Goal: Task Accomplishment & Management: Complete application form

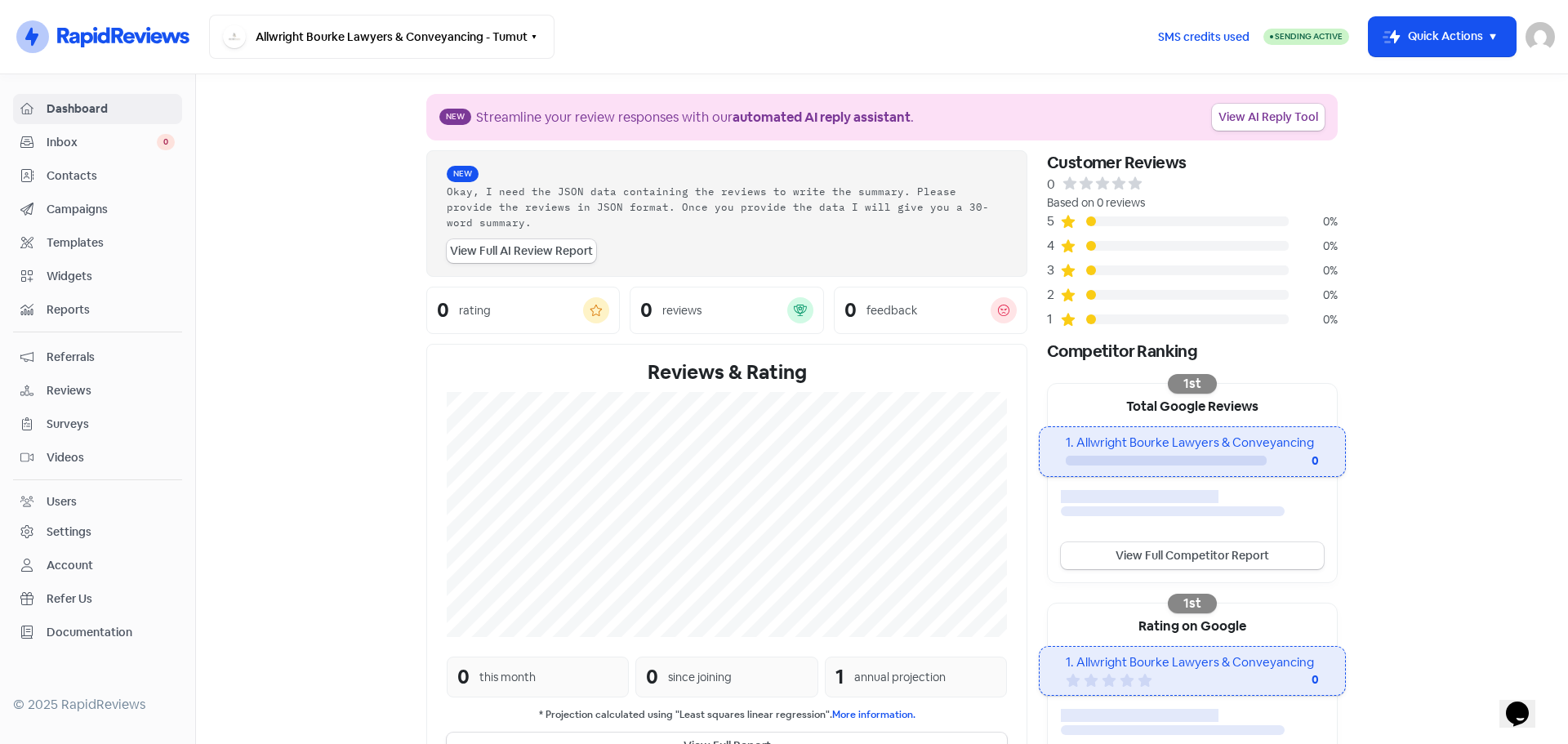
drag, startPoint x: 494, startPoint y: 31, endPoint x: 521, endPoint y: 111, distance: 84.4
click at [496, 30] on button "Allwright Bourke Lawyers & Conveyancing - Tumut" at bounding box center [382, 37] width 346 height 44
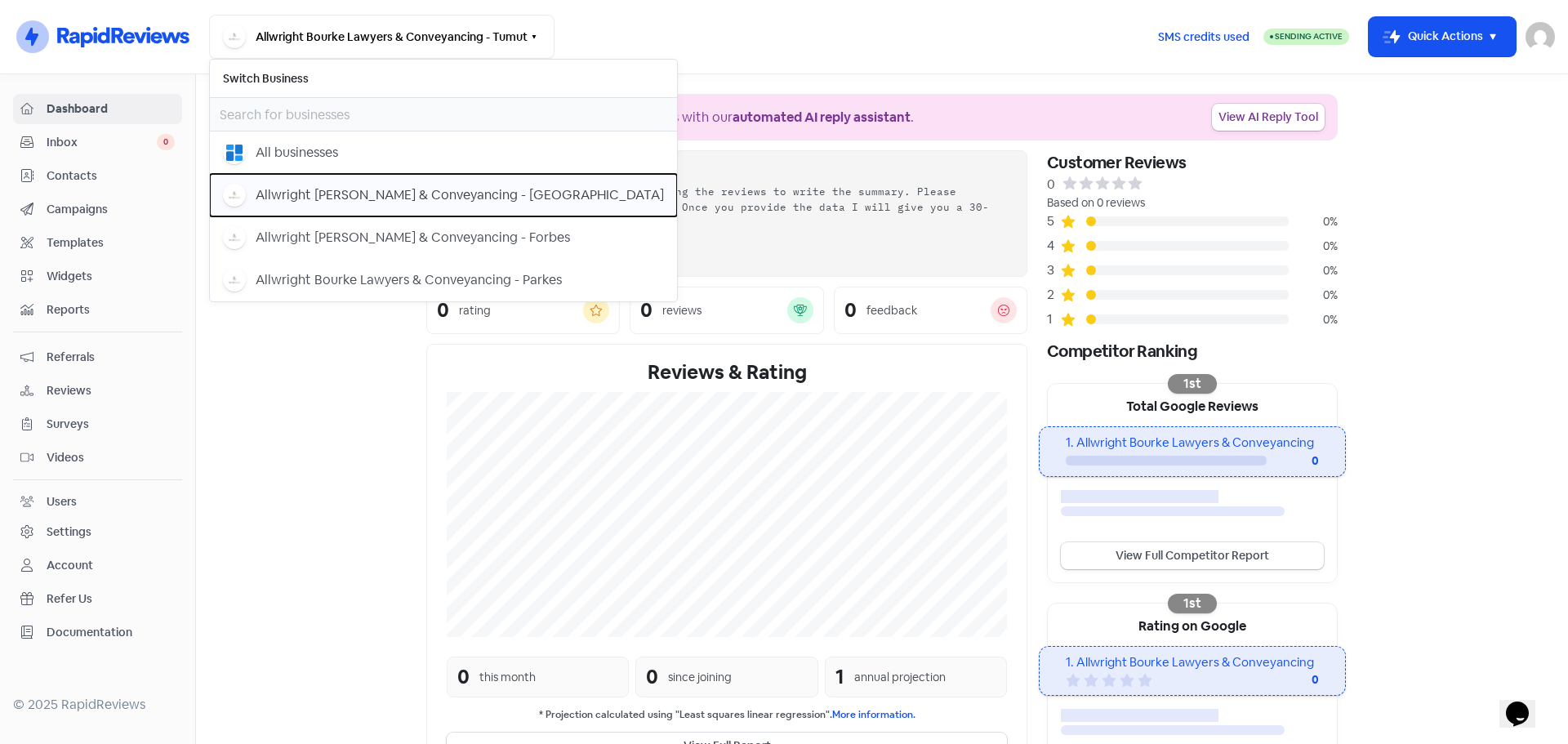
click at [474, 201] on div "Allwright [PERSON_NAME] & Conveyancing - [GEOGRAPHIC_DATA]" at bounding box center [460, 195] width 409 height 20
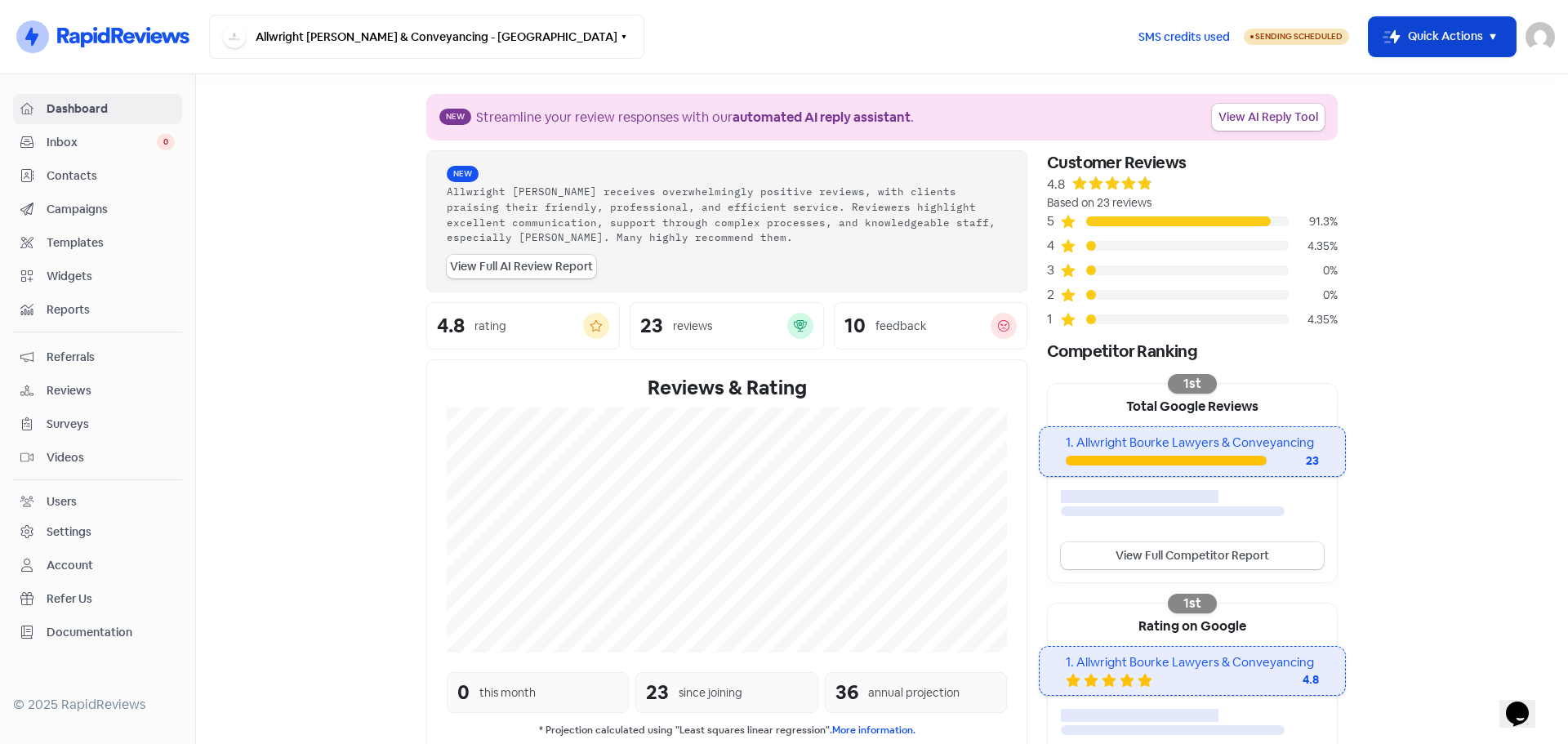
click at [1427, 36] on button "Icon For Thunder-move Quick Actions" at bounding box center [1441, 36] width 147 height 39
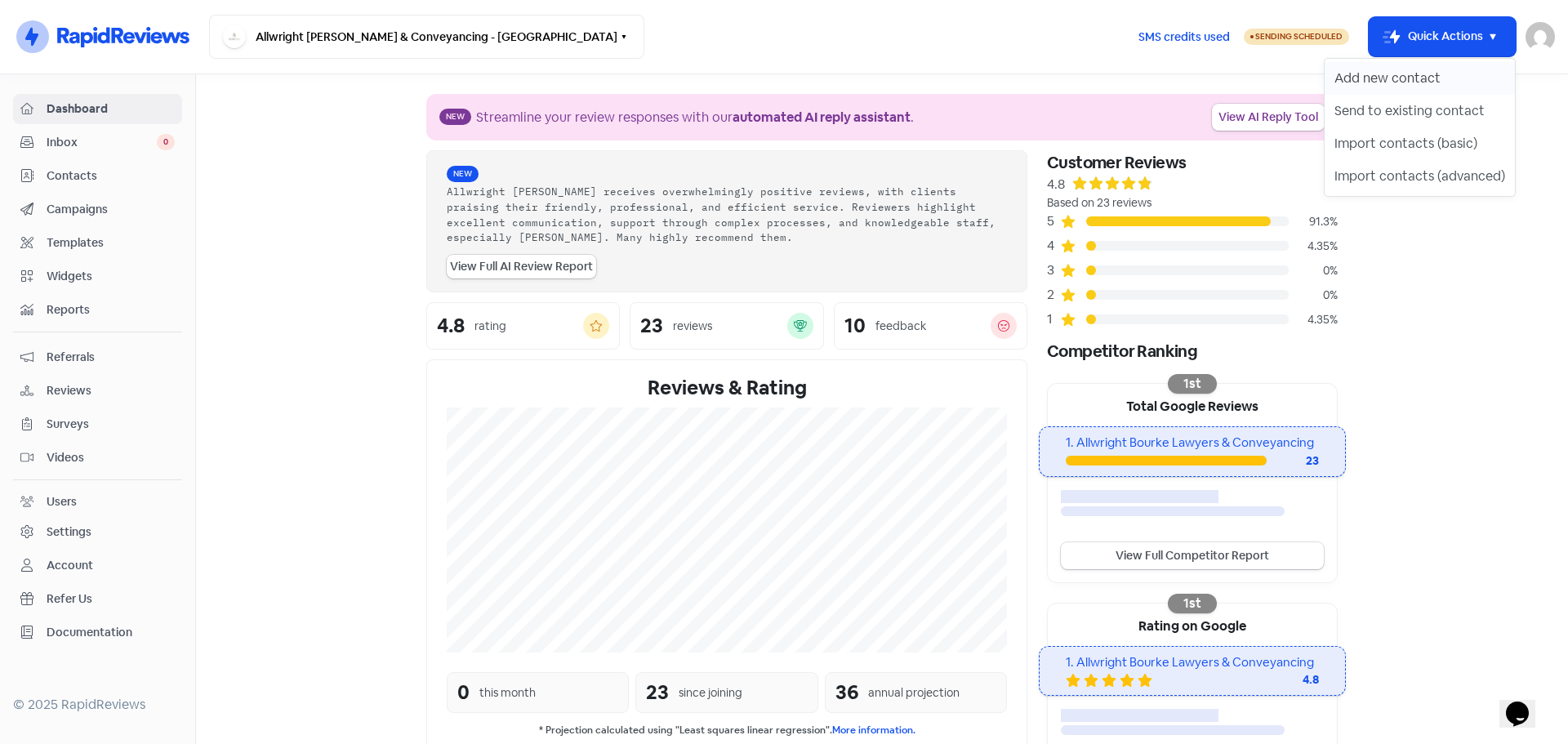
click at [1390, 71] on button "Add new contact" at bounding box center [1419, 78] width 190 height 33
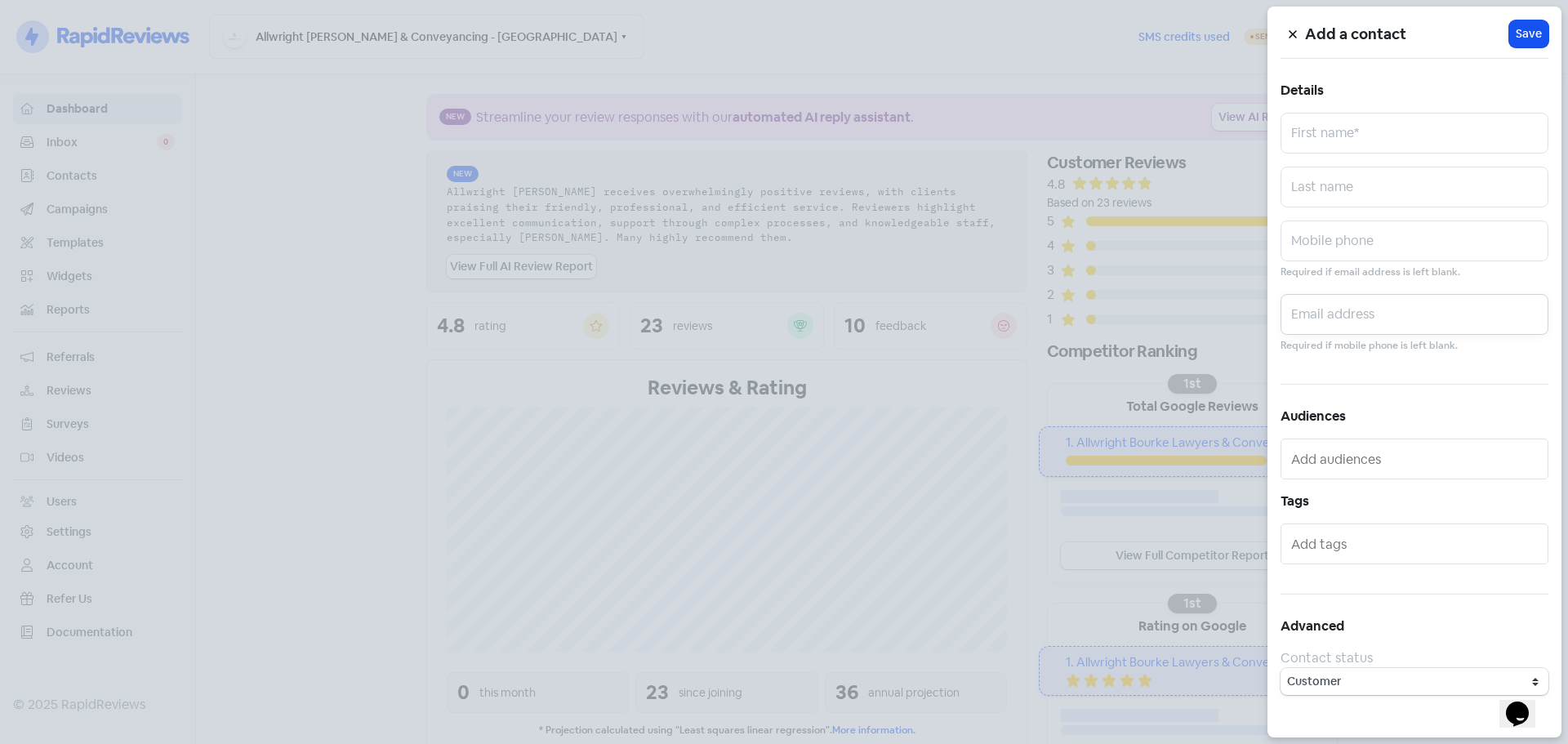
drag, startPoint x: 1363, startPoint y: 314, endPoint x: 1372, endPoint y: 249, distance: 65.6
click at [1364, 310] on input "text" at bounding box center [1414, 314] width 268 height 41
paste input "0407 621 376"
type input "0407 621 376"
click at [1395, 255] on input "text" at bounding box center [1414, 240] width 268 height 41
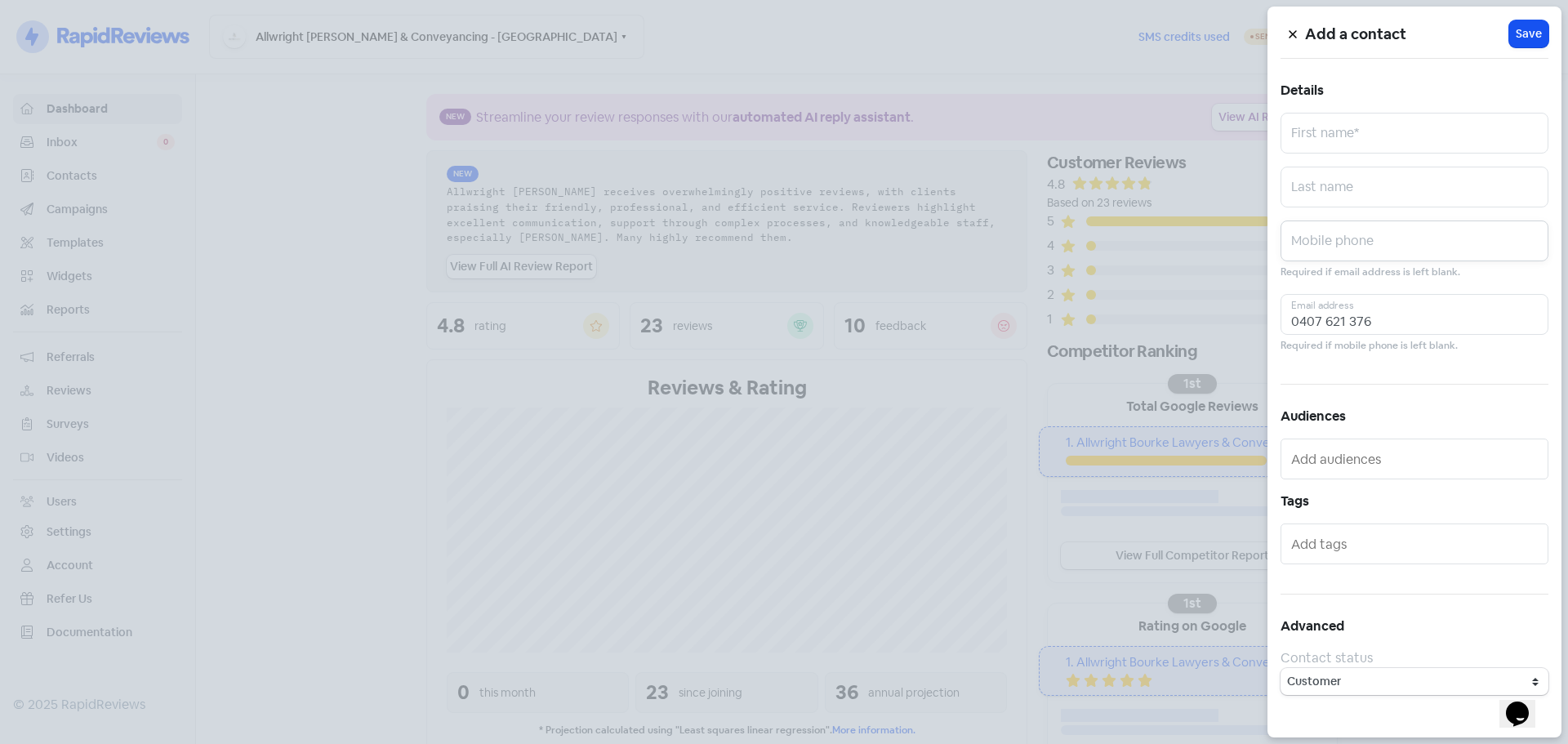
paste input "0407 621 376"
type input "0407 621 376"
click at [1383, 306] on input "0407 621 376" at bounding box center [1414, 314] width 268 height 41
paste input "[EMAIL_ADDRESS][DOMAIN_NAME]"
type input "[EMAIL_ADDRESS][DOMAIN_NAME]"
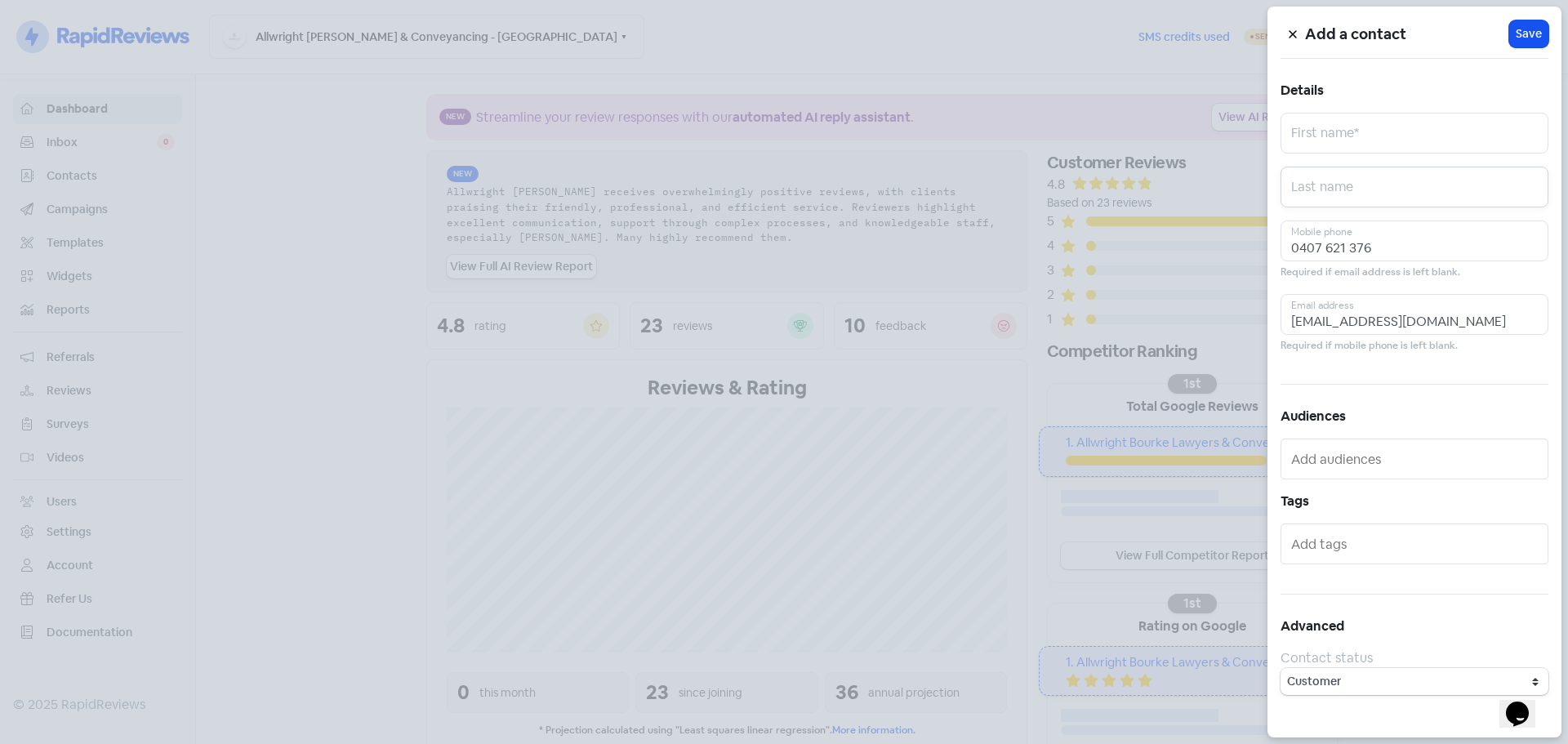
click at [1453, 181] on input "text" at bounding box center [1414, 186] width 268 height 41
paste input "Luyt"
type input "Luyt"
click at [1414, 140] on input "text" at bounding box center [1414, 133] width 268 height 41
paste input "[PERSON_NAME] [PERSON_NAME]"
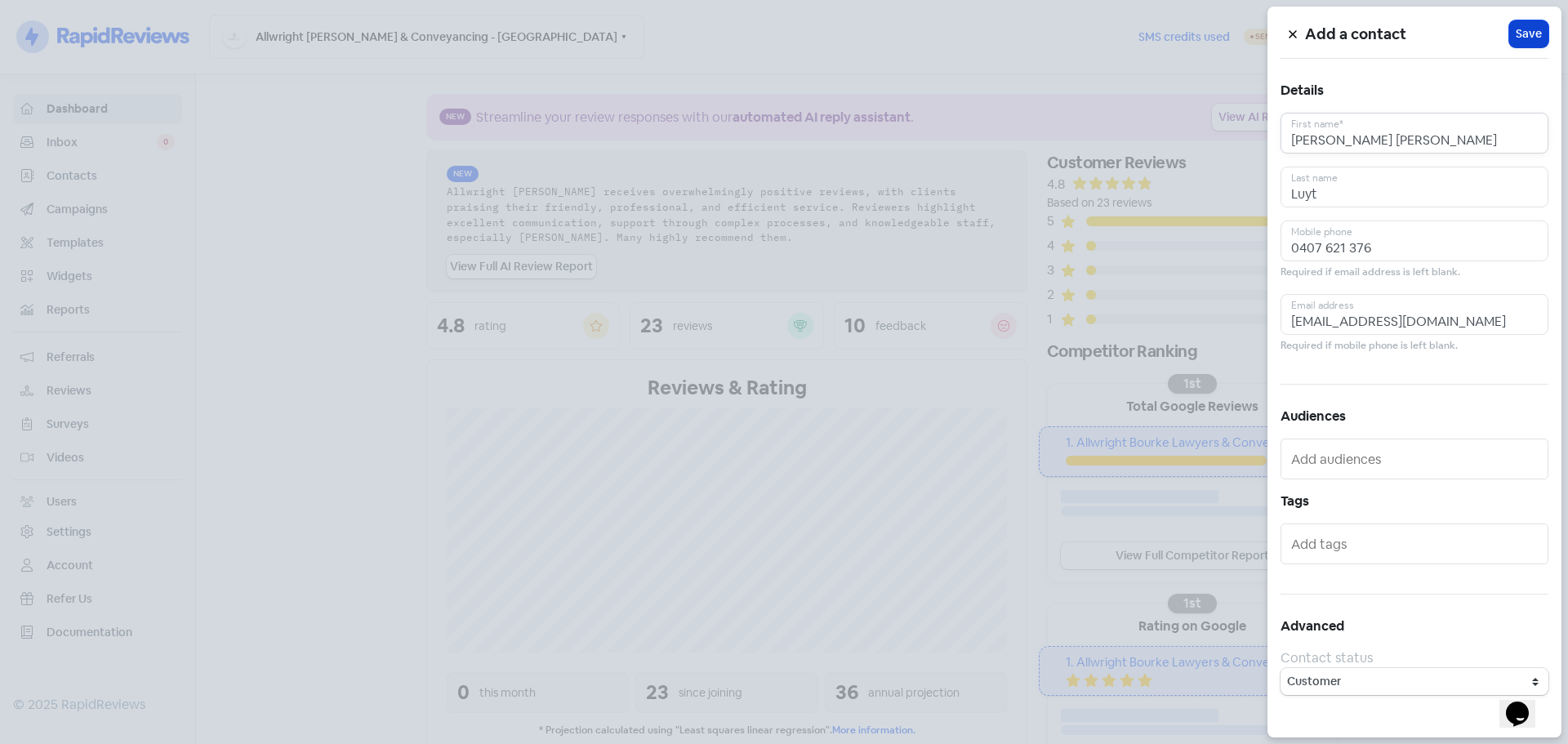
type input "[PERSON_NAME] [PERSON_NAME]"
click at [1528, 32] on span "Save" at bounding box center [1529, 33] width 26 height 17
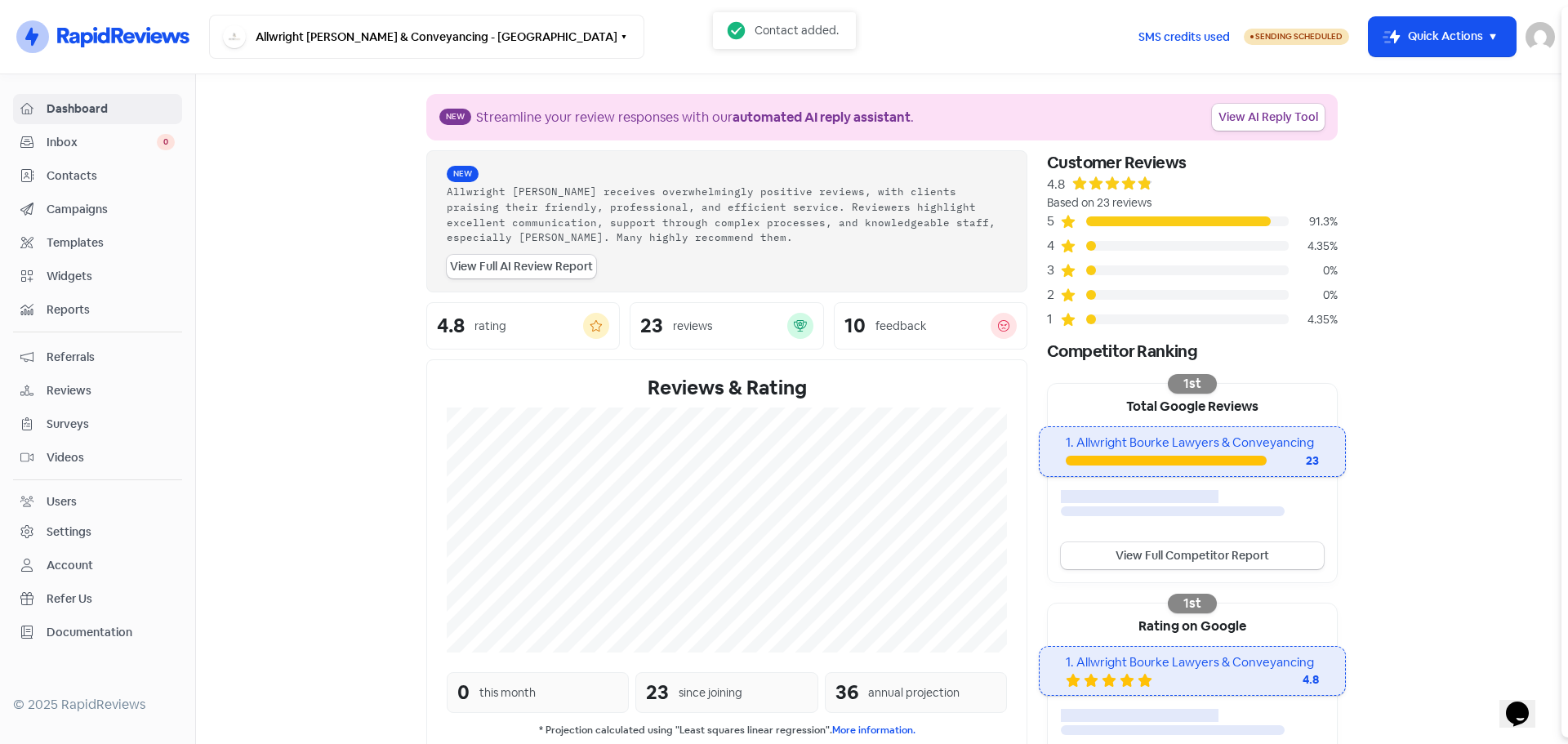
click at [1435, 40] on button "Icon For Thunder-move Quick Actions" at bounding box center [1441, 36] width 147 height 39
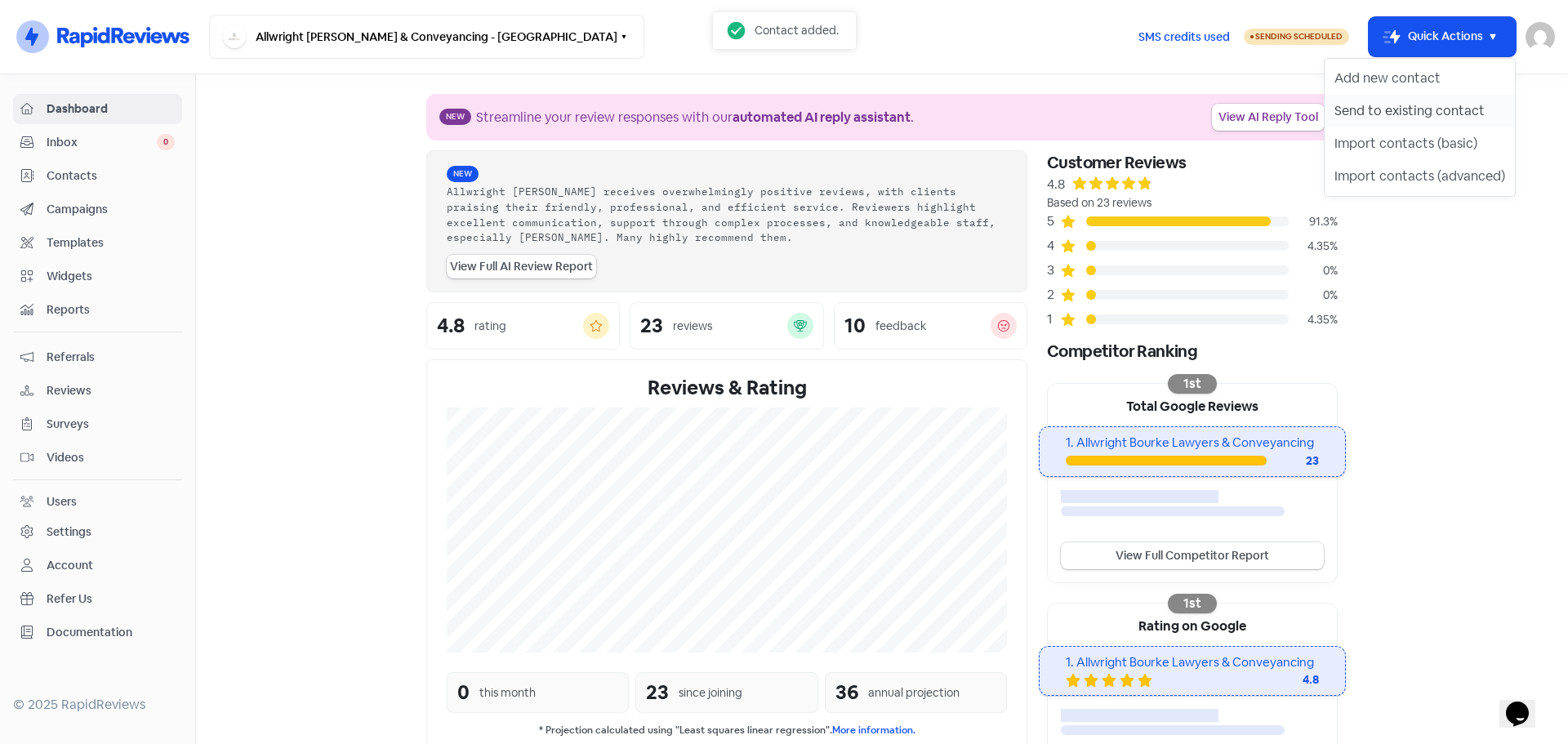
click at [1418, 114] on button "Send to existing contact" at bounding box center [1419, 111] width 190 height 33
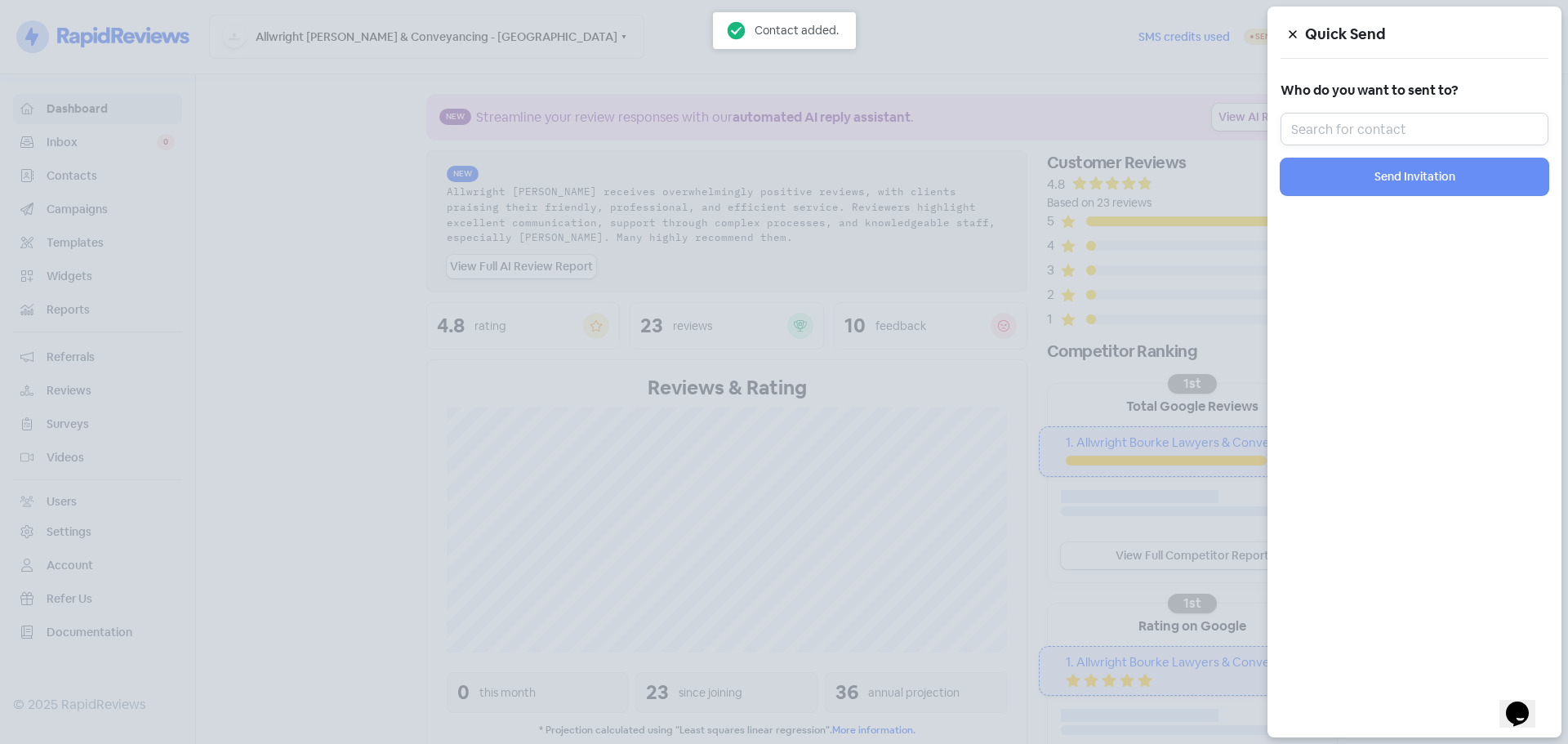
click at [1405, 137] on input "text" at bounding box center [1414, 129] width 268 height 33
paste input "[PERSON_NAME] [PERSON_NAME]"
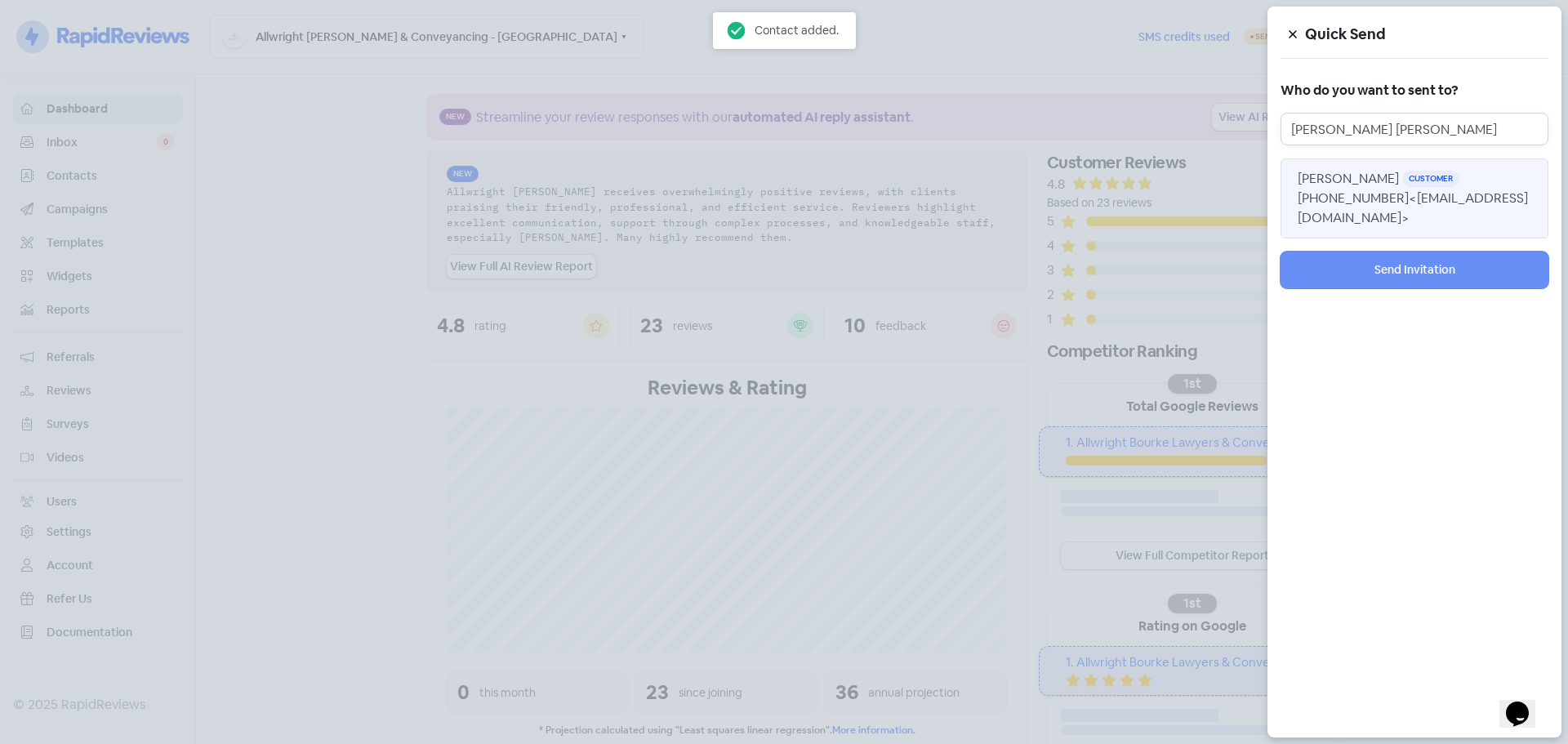
type input "[PERSON_NAME] [PERSON_NAME]"
click at [1378, 198] on span "[PHONE_NUMBER] <[EMAIL_ADDRESS][DOMAIN_NAME]>" at bounding box center [1412, 207] width 230 height 37
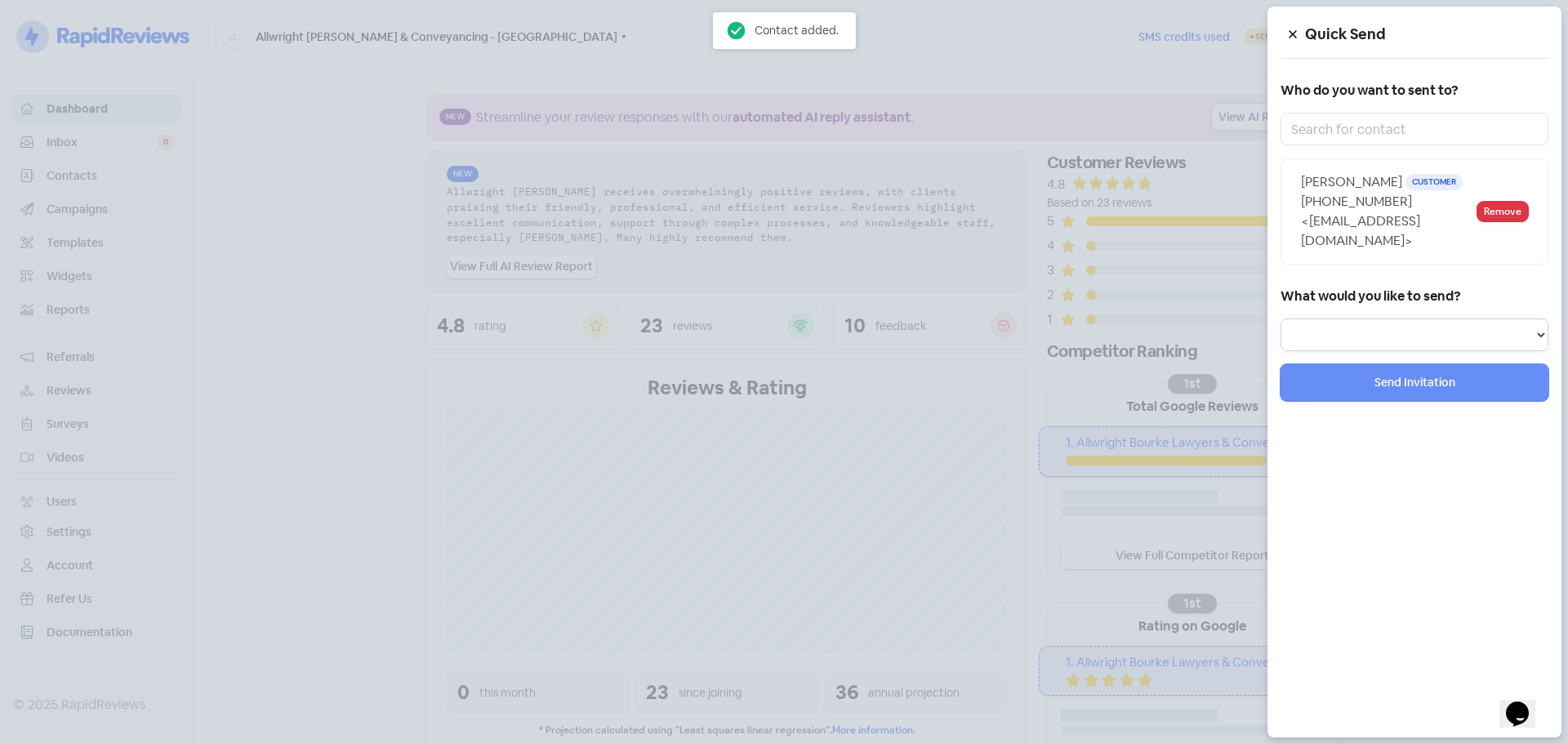
click at [1372, 319] on select "Review Invitation Referral Invitation Survey Invitation Video Invitation" at bounding box center [1414, 335] width 268 height 33
select select "review"
click at [1281, 319] on select "Review Invitation Referral Invitation Survey Invitation Video Invitation" at bounding box center [1414, 335] width 268 height 33
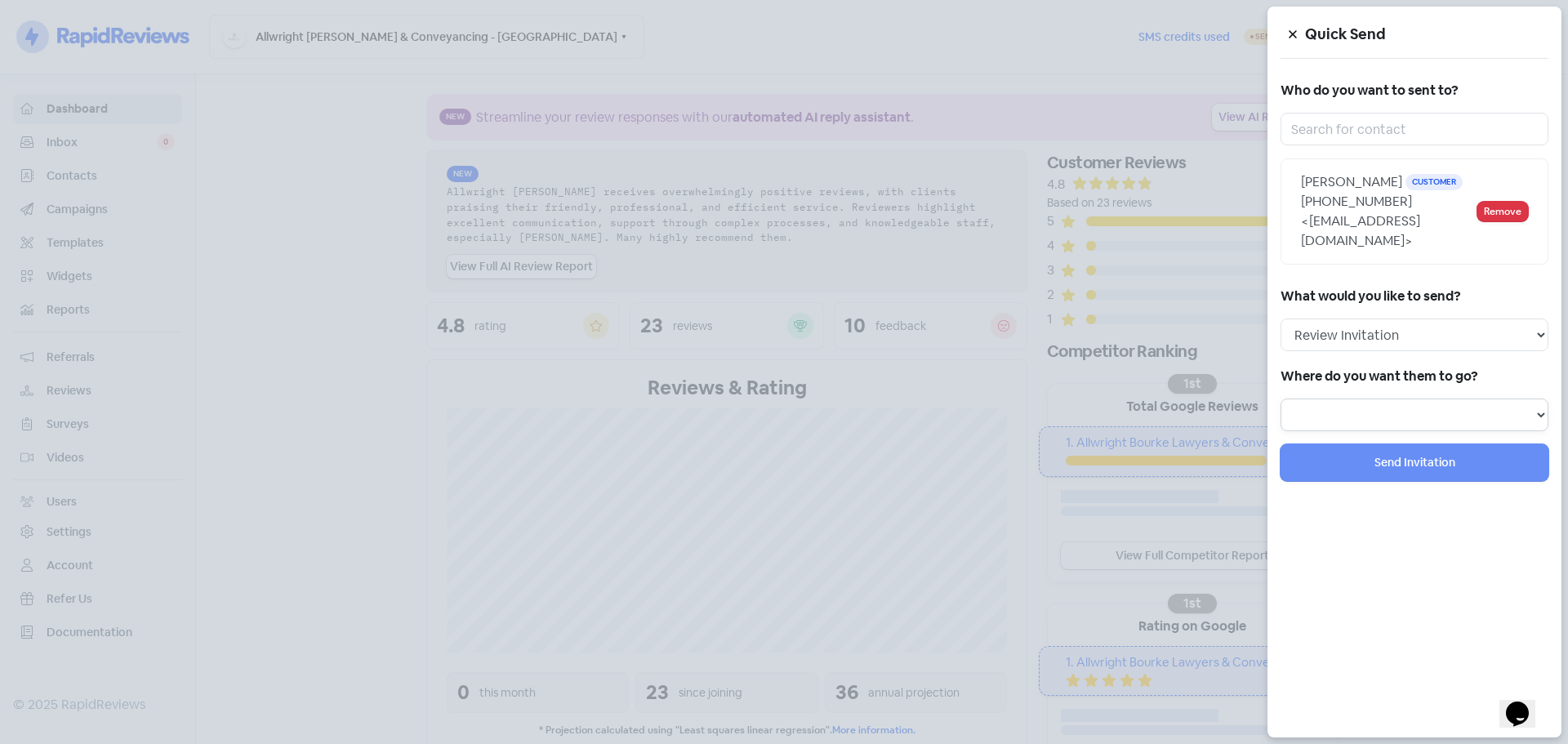
click at [1386, 399] on select at bounding box center [1414, 415] width 268 height 33
select select "450"
click at [1281, 399] on select "Review form: Client review campaign - review form Review form: Professionals re…" at bounding box center [1414, 415] width 268 height 33
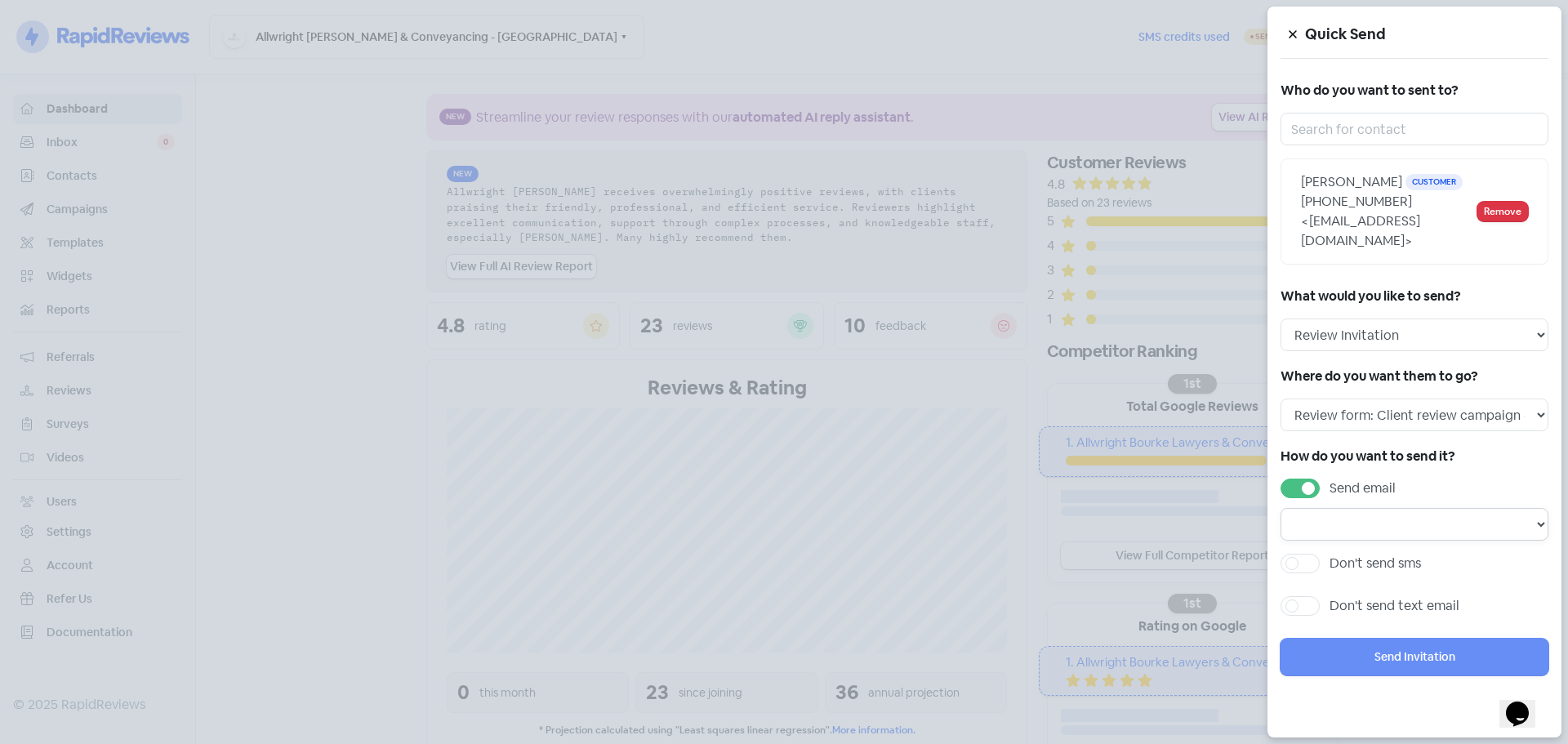
click at [1367, 514] on select "Email template: Professional first email Email template: First review email Ema…" at bounding box center [1414, 525] width 268 height 33
select select "1453"
click at [1281, 509] on select "Email template: Professional first email Email template: First review email Ema…" at bounding box center [1414, 525] width 268 height 33
click at [1363, 554] on label "Don't send sms" at bounding box center [1376, 563] width 92 height 20
click at [1340, 554] on input "Don't send sms" at bounding box center [1335, 558] width 11 height 11
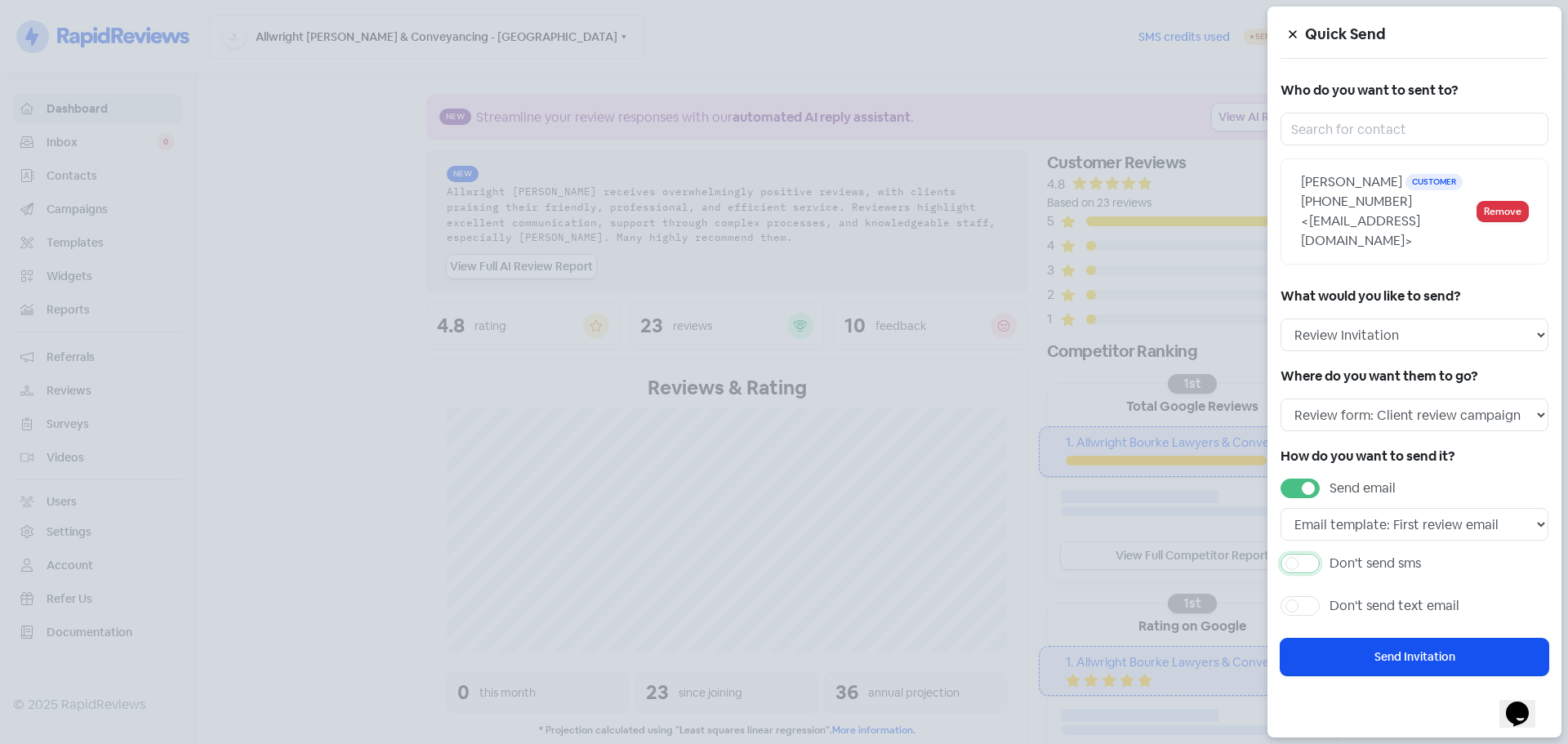
checkbox input "true"
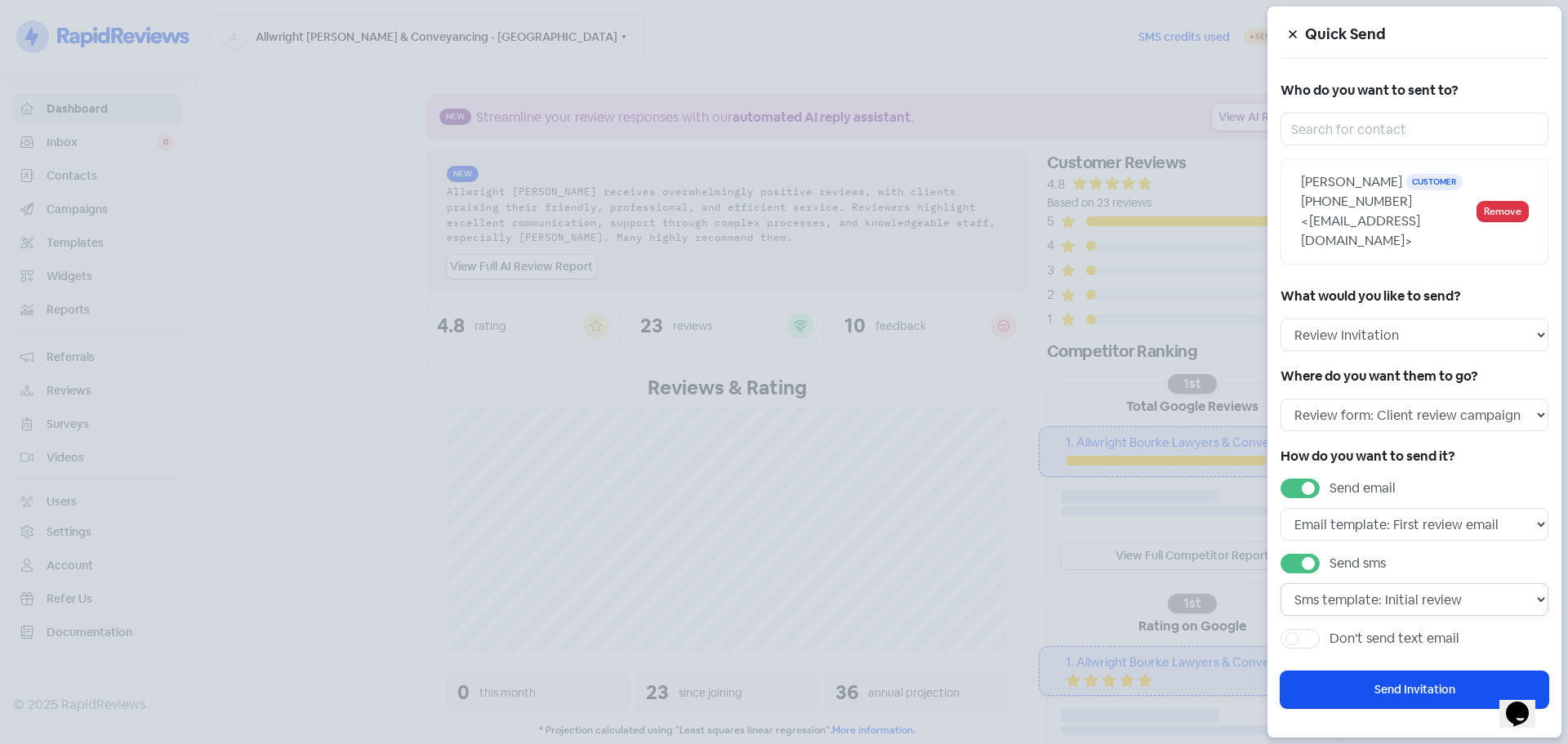
click at [1394, 588] on select "Sms template: Initial review Sms template: Professional sms Sms template: First…" at bounding box center [1414, 599] width 268 height 33
select select "717"
click at [1281, 583] on select "Sms template: Initial review Sms template: Professional sms Sms template: First…" at bounding box center [1414, 599] width 268 height 33
click at [1395, 672] on button "Send Invitation" at bounding box center [1414, 689] width 268 height 37
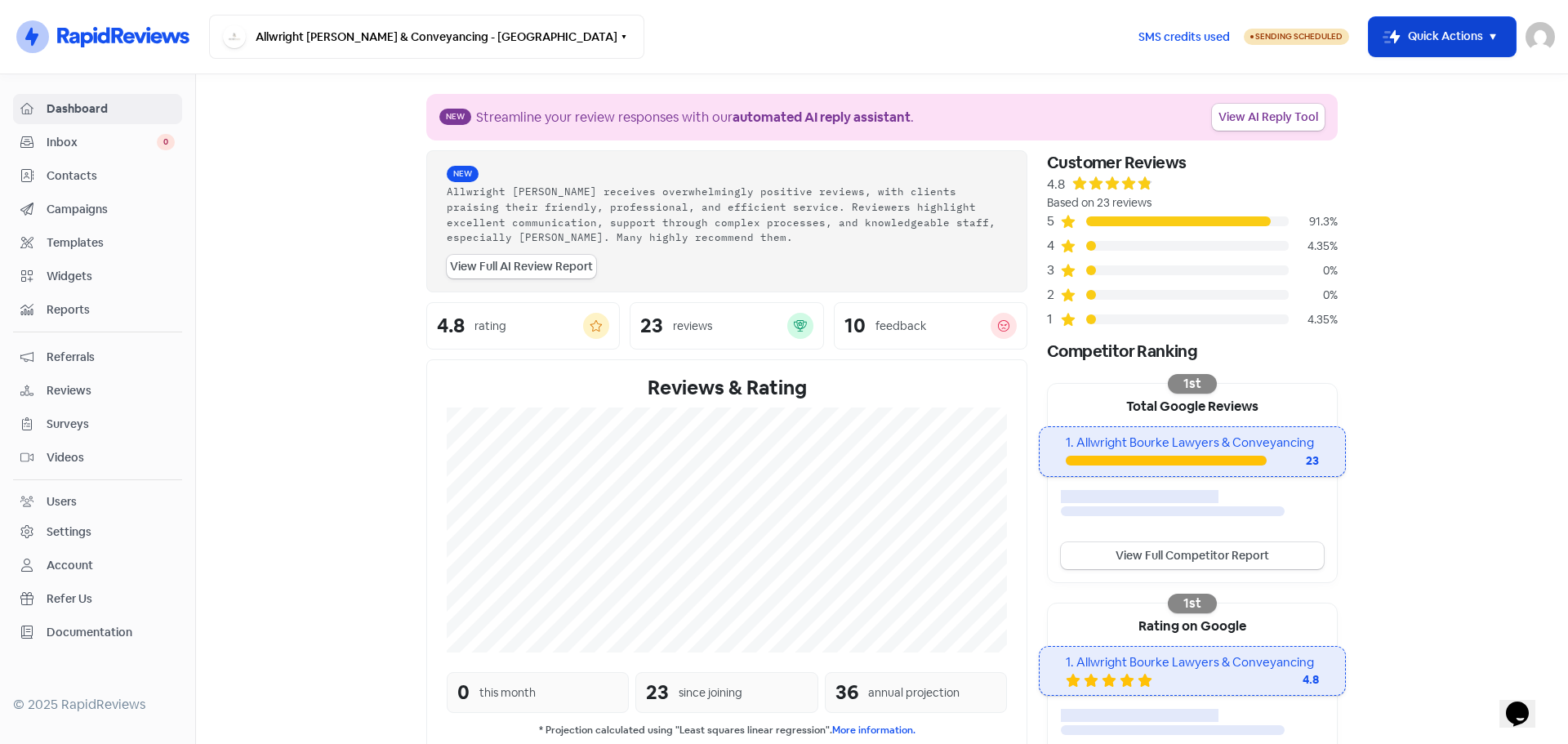
click at [1493, 44] on icon "button" at bounding box center [1493, 37] width 20 height 20
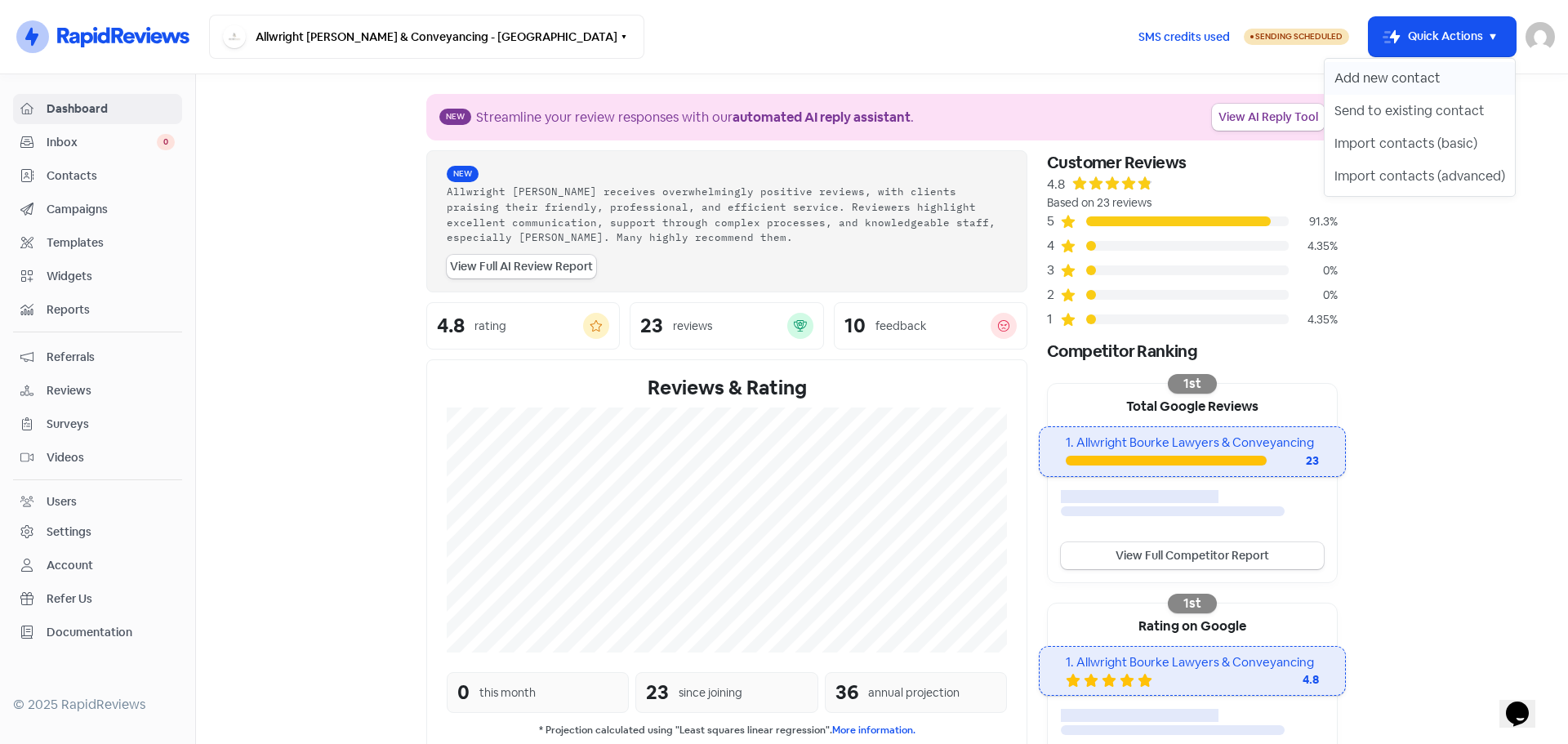
click at [1363, 85] on button "Add new contact" at bounding box center [1419, 78] width 190 height 33
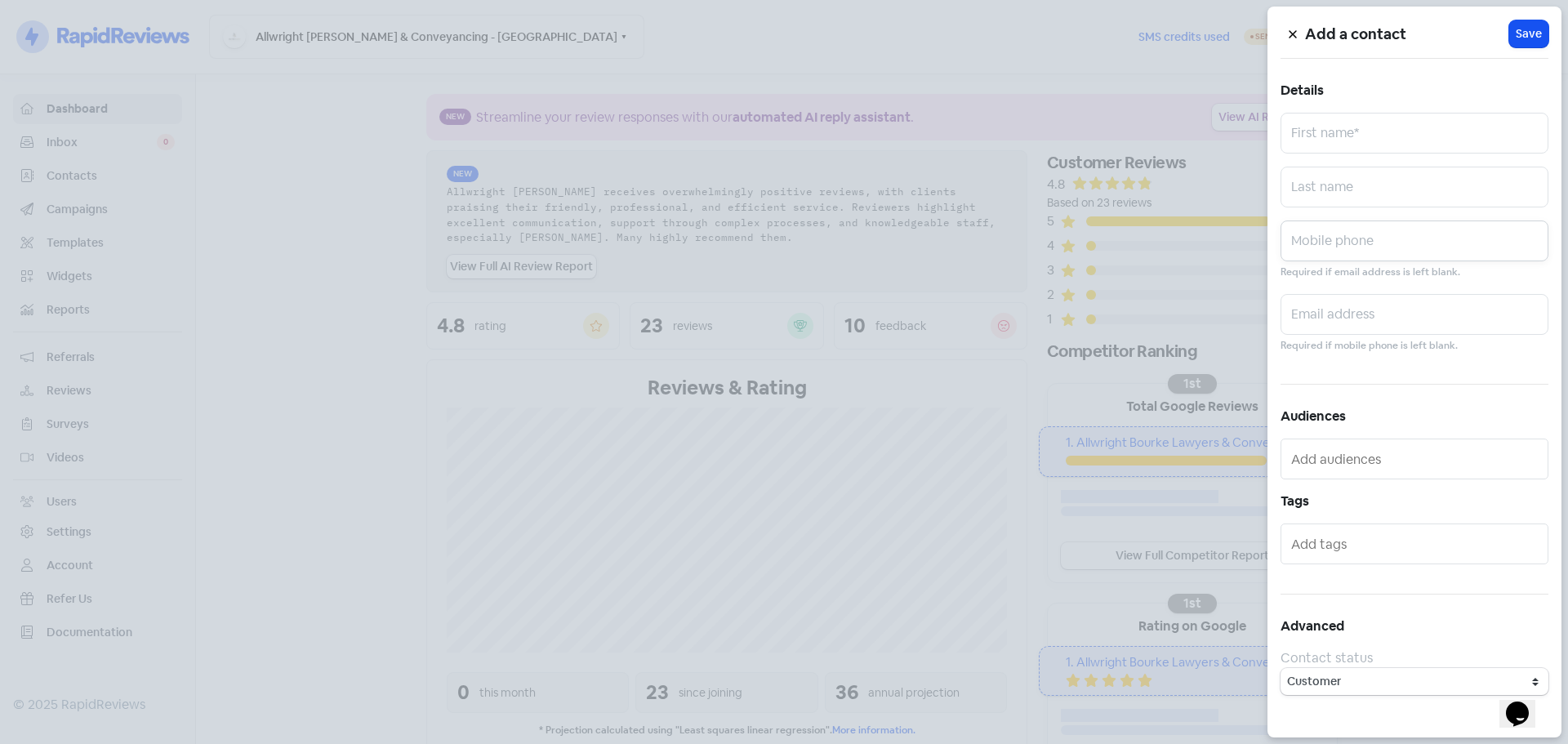
click at [1344, 251] on input "text" at bounding box center [1414, 240] width 268 height 41
paste input "0417 223 202"
type input "0417 223 202"
click at [1417, 197] on input "text" at bounding box center [1414, 186] width 268 height 41
paste input "Cocks"
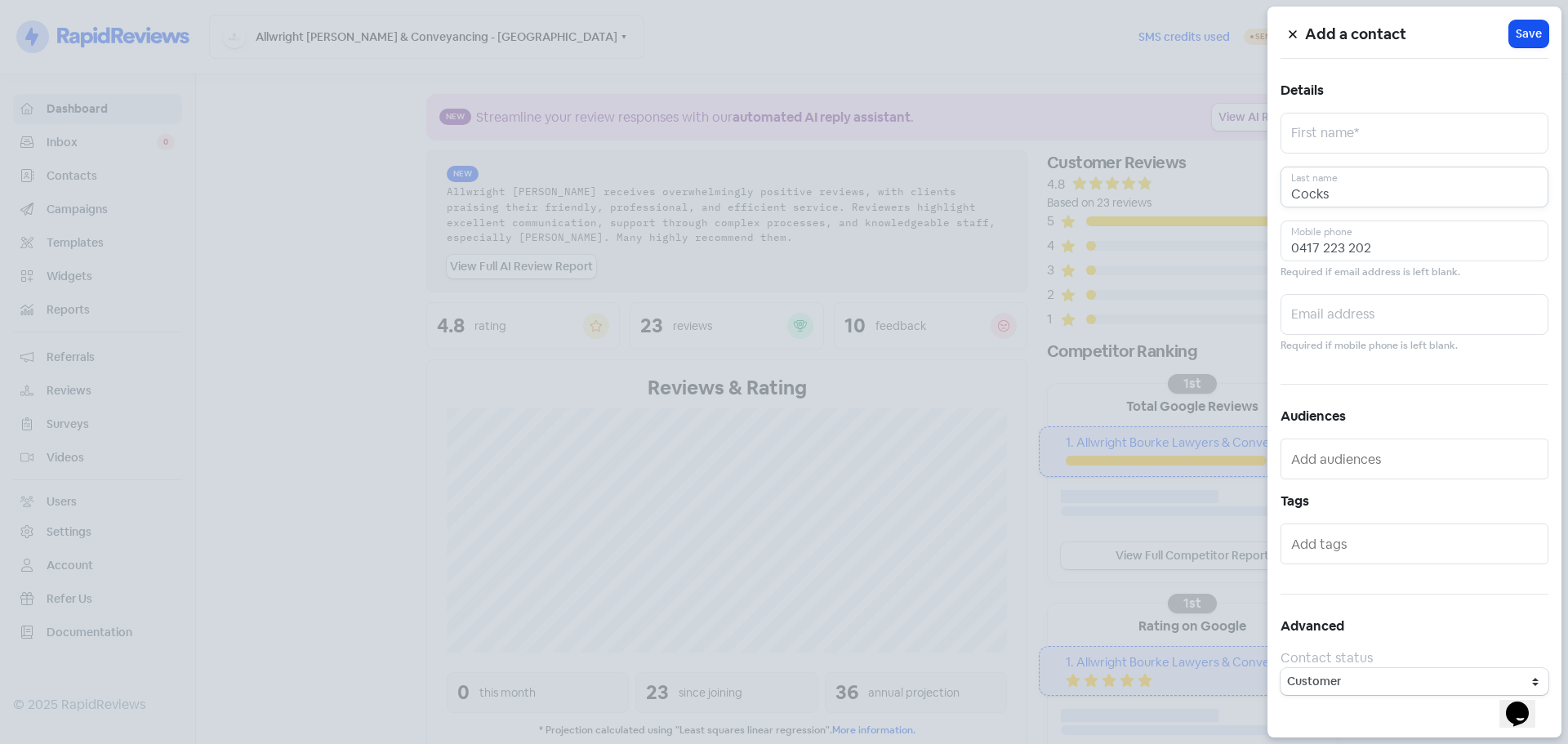
type input "Cocks"
click at [1379, 147] on input "text" at bounding box center [1414, 133] width 268 height 41
paste input "[PERSON_NAME]"
type input "[PERSON_NAME]"
click at [1527, 25] on button "Icon For Loading Save" at bounding box center [1528, 33] width 39 height 27
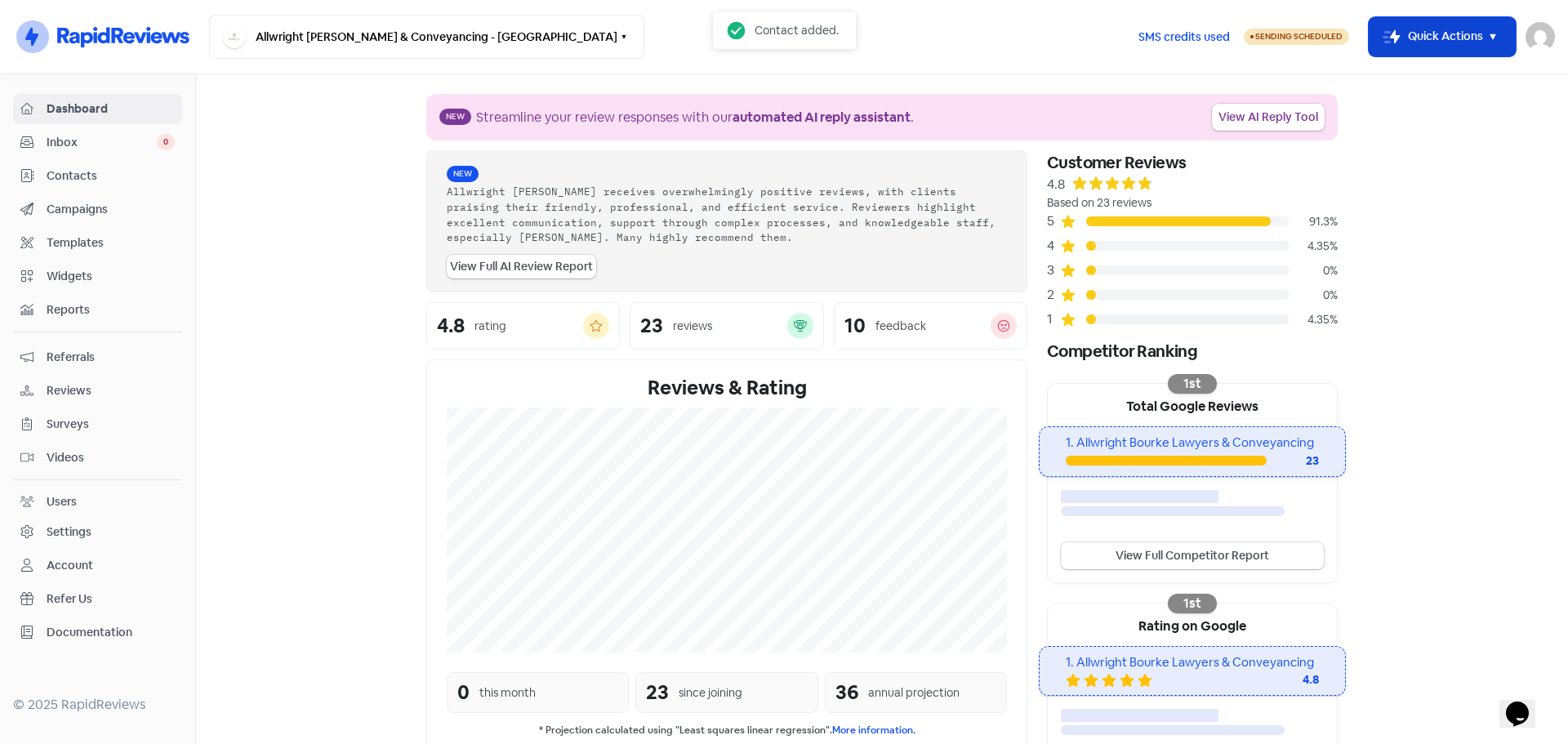
click at [1424, 34] on button "Icon For Thunder-move Quick Actions" at bounding box center [1441, 36] width 147 height 39
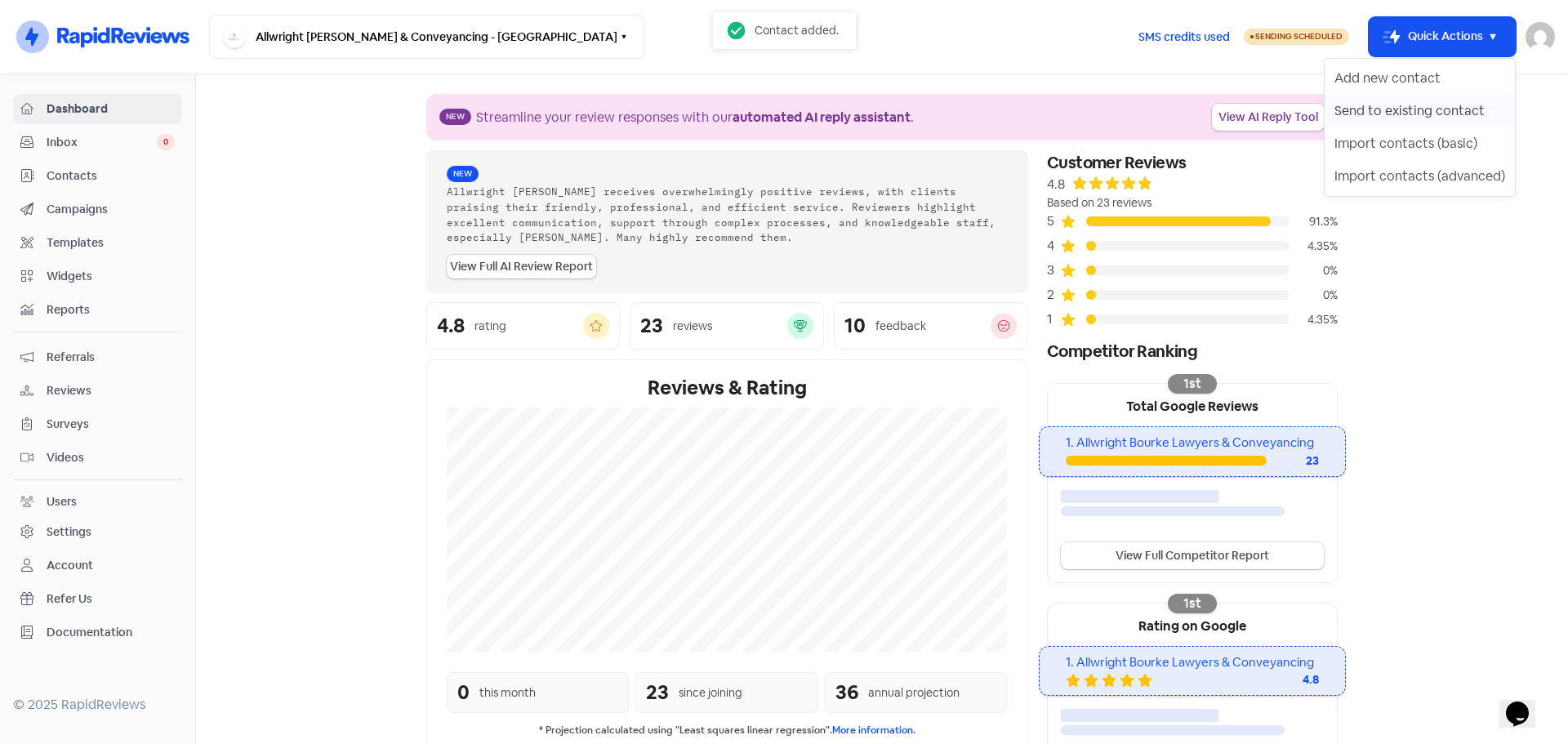
click at [1400, 111] on button "Send to existing contact" at bounding box center [1419, 111] width 190 height 33
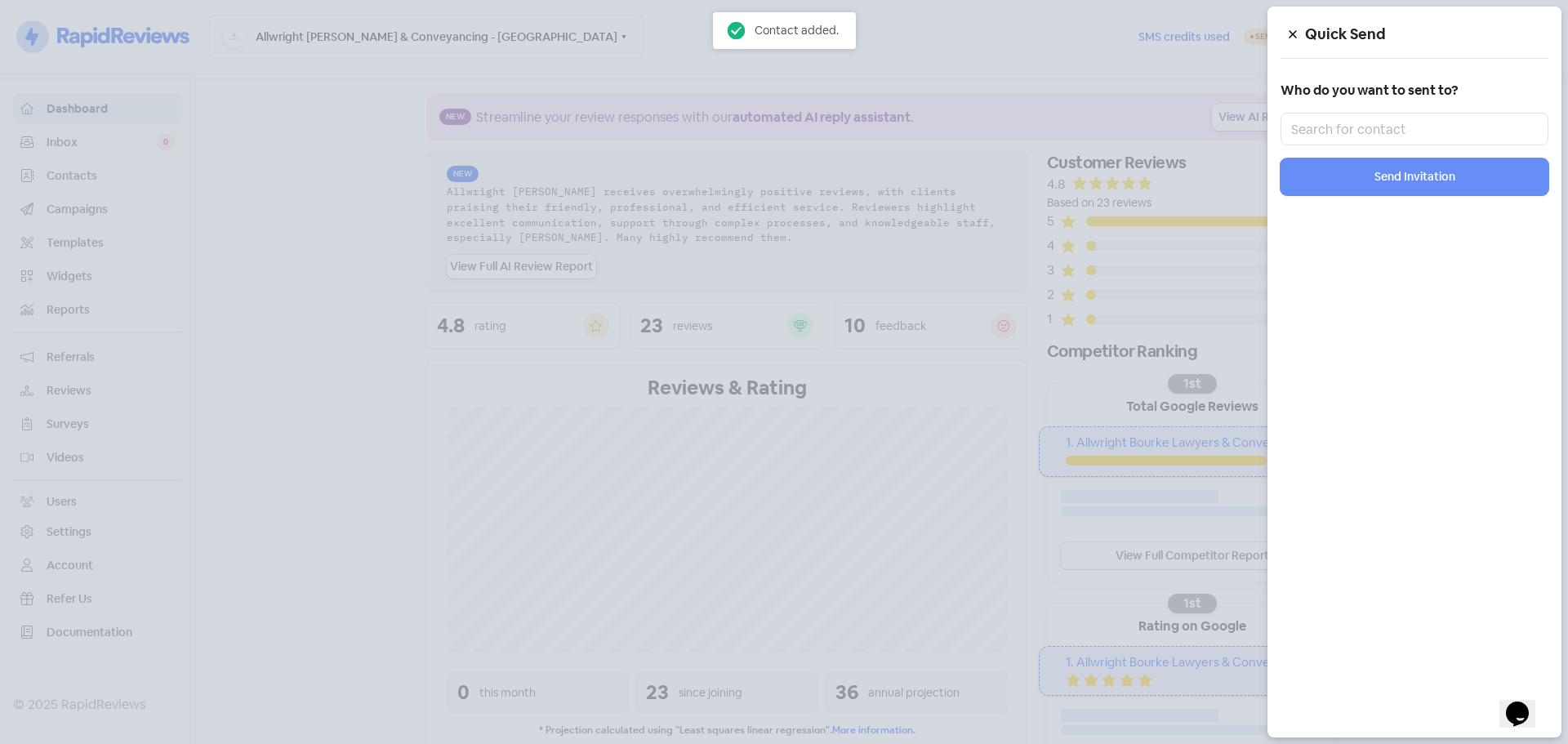
click at [1397, 111] on div "Who do you want to sent to?" at bounding box center [1414, 112] width 268 height 67
click at [1389, 125] on input "text" at bounding box center [1414, 129] width 268 height 33
paste input "[PERSON_NAME]"
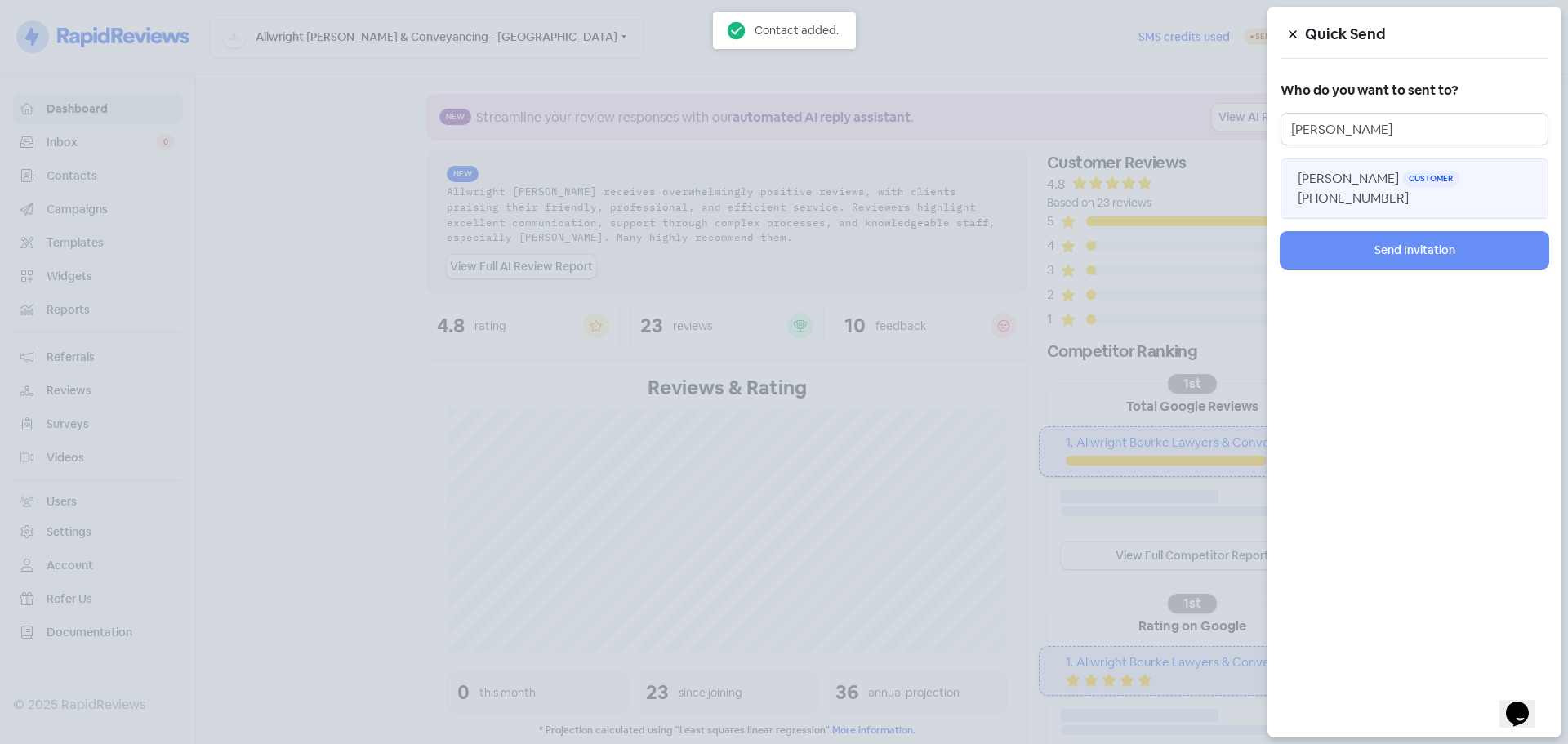
type input "[PERSON_NAME]"
click at [1330, 184] on span "[PERSON_NAME]" at bounding box center [1349, 178] width 102 height 17
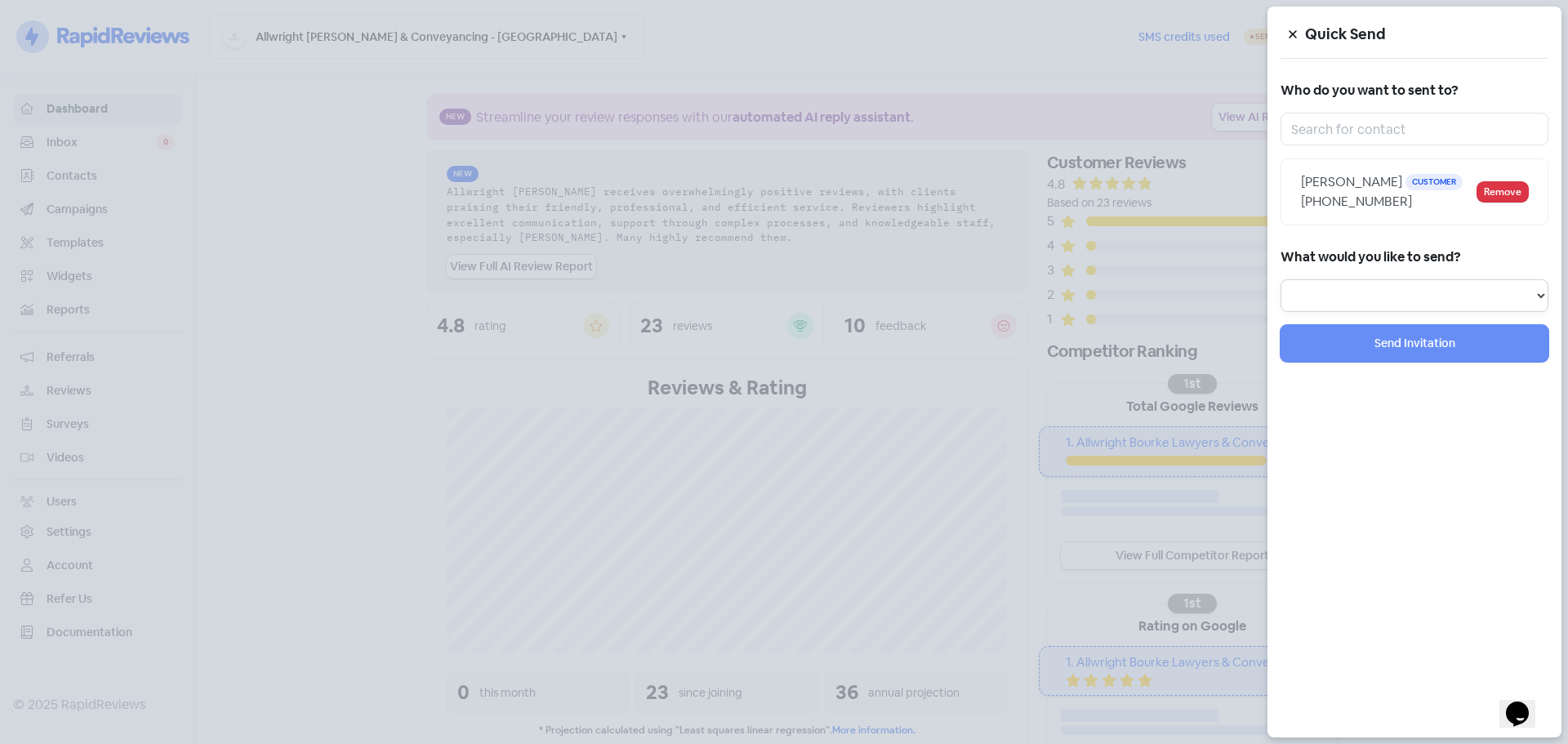
click at [1356, 312] on select "Review Invitation Referral Invitation Survey Invitation Video Invitation" at bounding box center [1414, 295] width 268 height 33
select select "review"
click at [1281, 299] on select "Review Invitation Referral Invitation Survey Invitation Video Invitation" at bounding box center [1414, 295] width 268 height 33
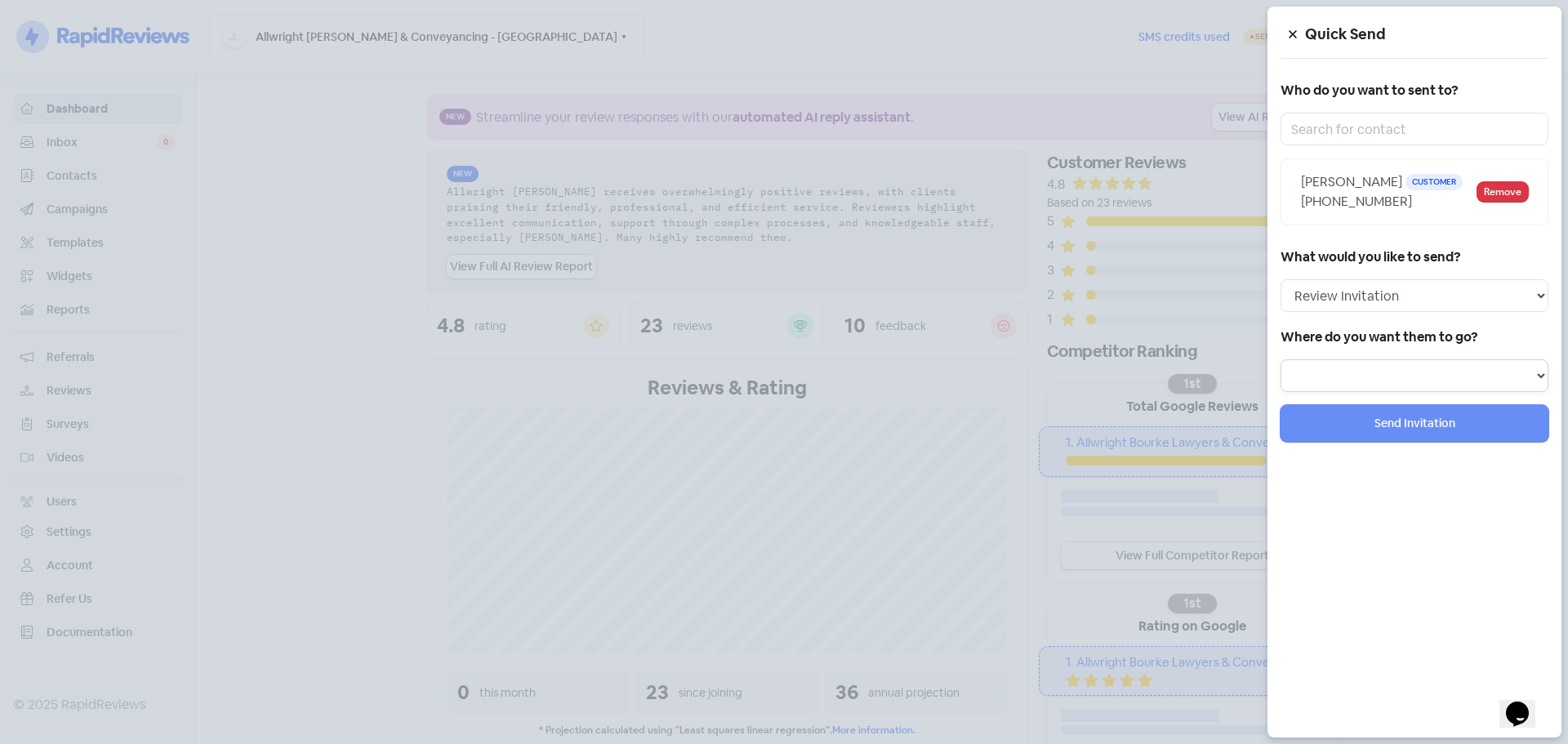
click at [1345, 389] on select at bounding box center [1414, 375] width 268 height 33
select select "450"
click at [1281, 379] on select "Review form: Client review campaign - review form Review form: Professionals re…" at bounding box center [1414, 375] width 268 height 33
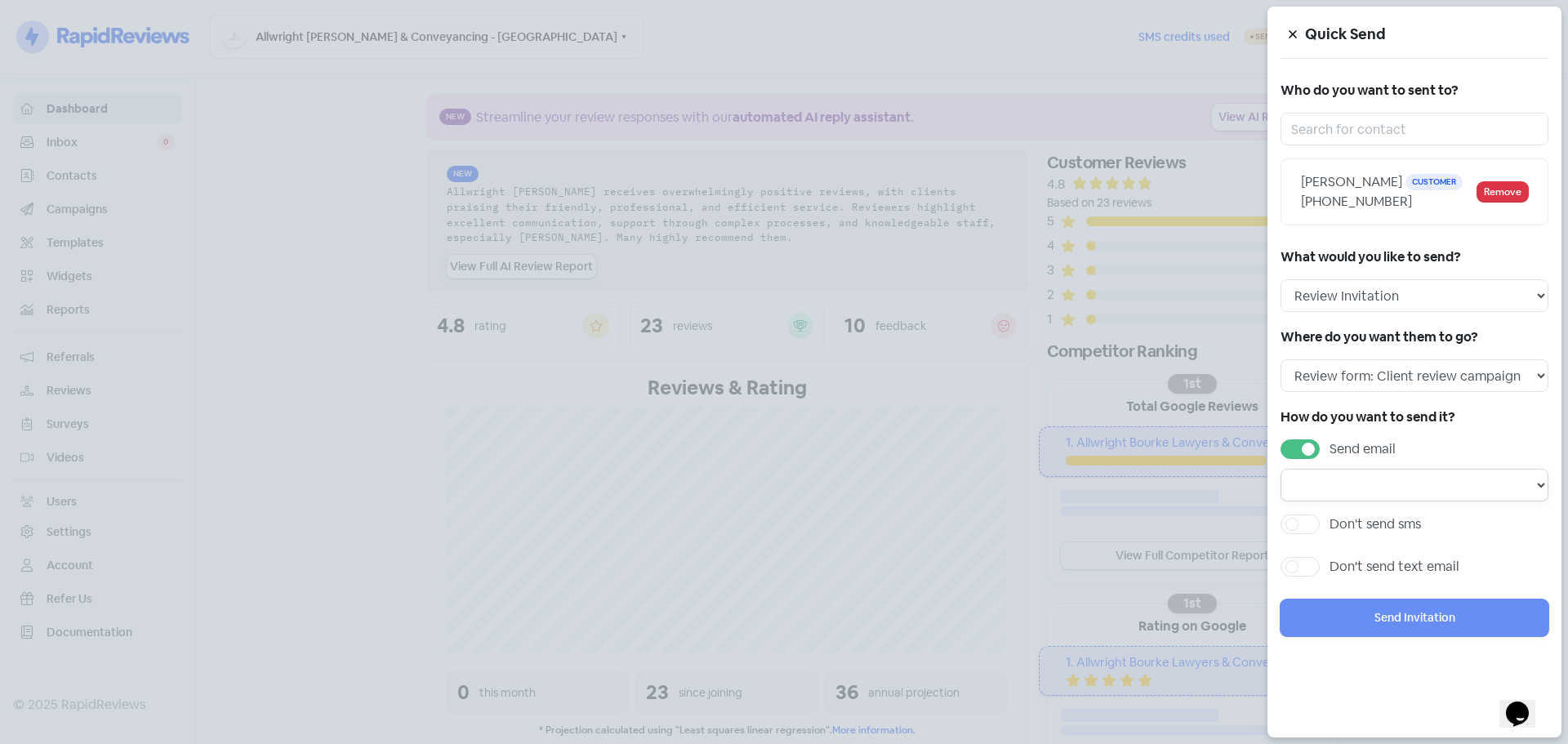
drag, startPoint x: 1360, startPoint y: 507, endPoint x: 1363, endPoint y: 519, distance: 12.4
click at [1359, 502] on select "Email template: Professional first email Email template: First review email Ema…" at bounding box center [1414, 485] width 268 height 33
select select "1453"
click at [1281, 489] on select "Email template: Professional first email Email template: First review email Ema…" at bounding box center [1414, 485] width 268 height 33
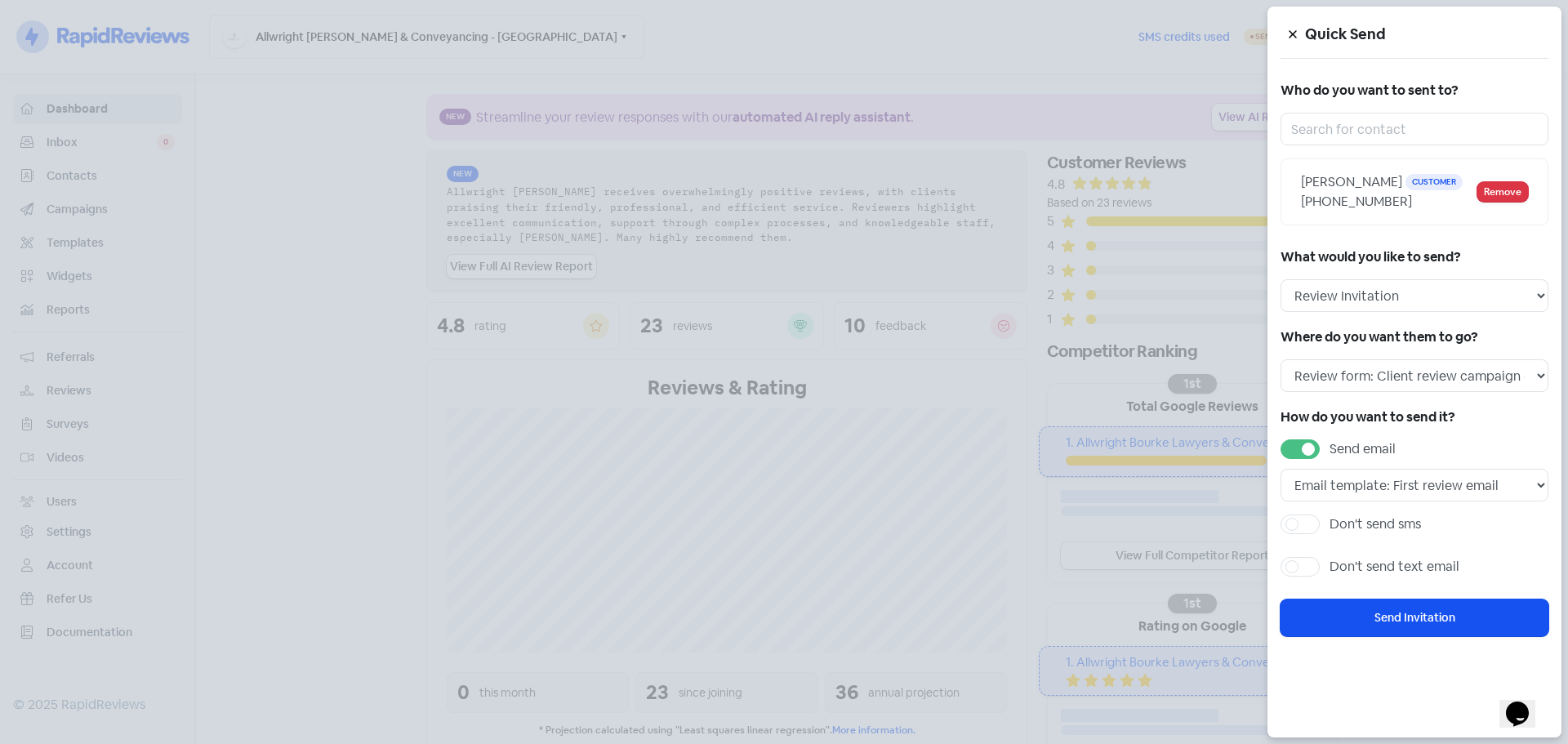
click at [1330, 459] on label "Send email" at bounding box center [1363, 450] width 66 height 20
click at [1330, 450] on input "Send email" at bounding box center [1335, 445] width 11 height 11
checkbox input "false"
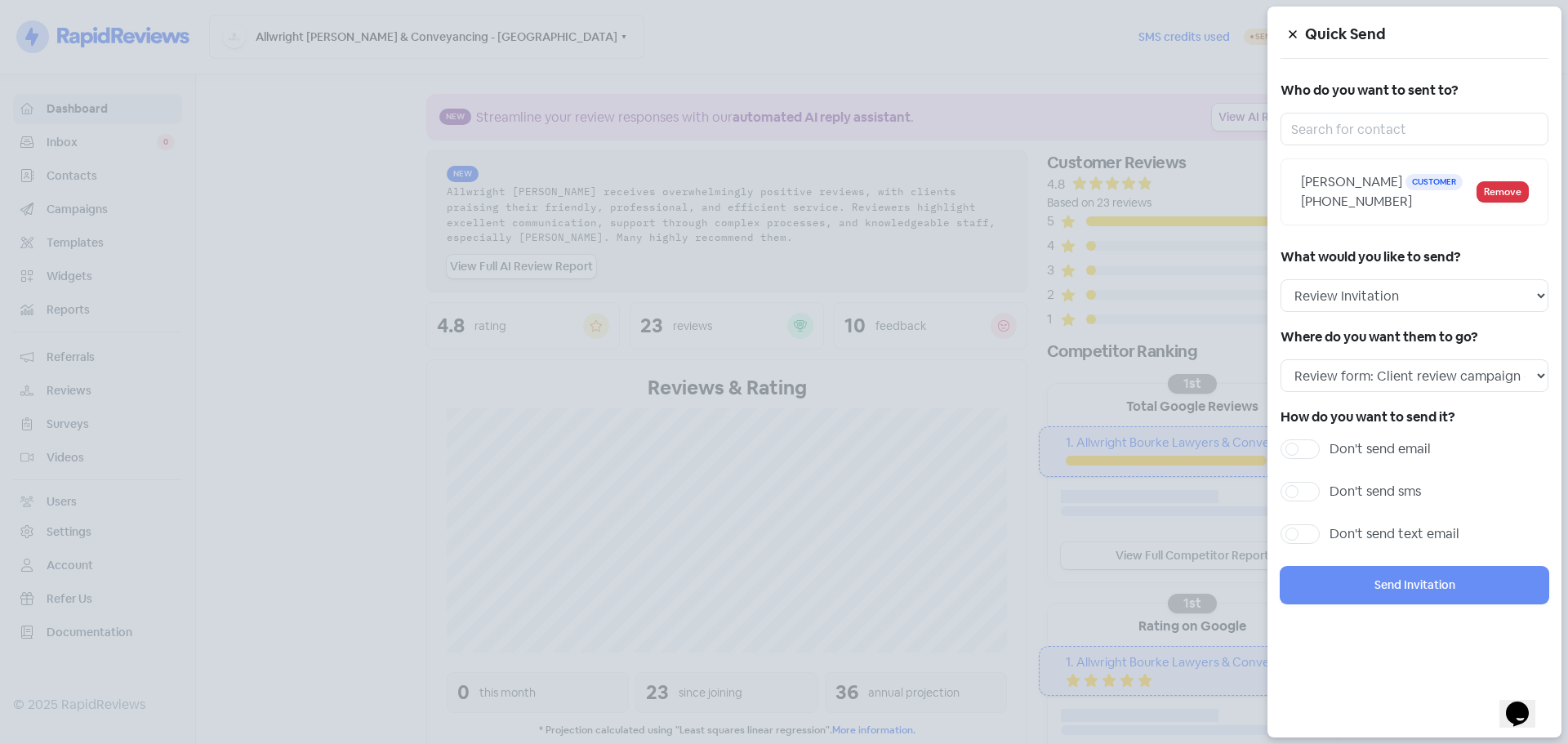
click at [1345, 502] on label "Don't send sms" at bounding box center [1376, 492] width 92 height 20
click at [1340, 493] on input "Don't send sms" at bounding box center [1335, 487] width 11 height 11
checkbox input "true"
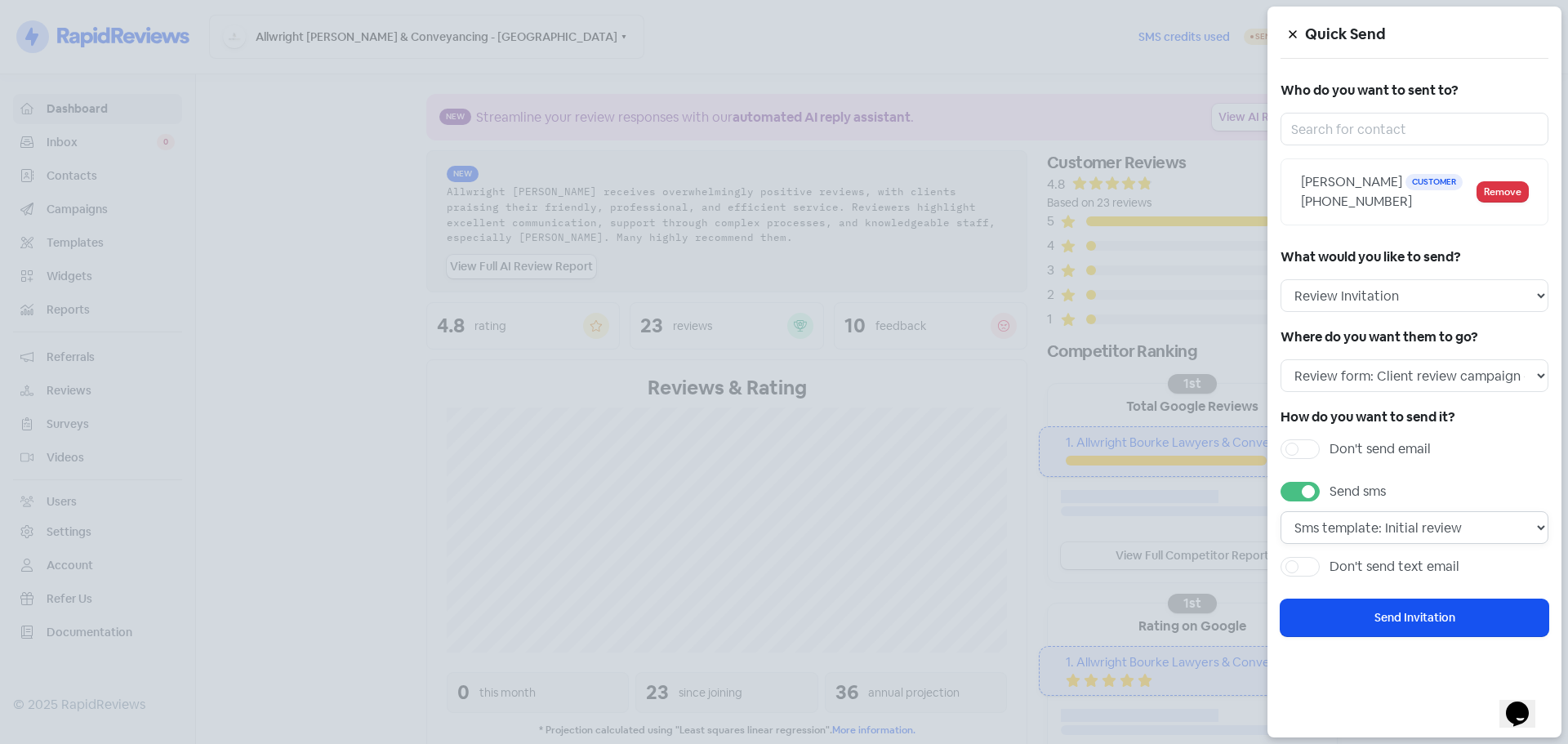
click at [1382, 545] on select "Sms template: Initial review Sms template: Professional sms Sms template: First…" at bounding box center [1414, 528] width 268 height 33
select select "717"
click at [1281, 532] on select "Sms template: Initial review Sms template: Professional sms Sms template: First…" at bounding box center [1414, 528] width 268 height 33
click at [1400, 636] on button "Send Invitation" at bounding box center [1414, 617] width 268 height 37
